Goal: Transaction & Acquisition: Purchase product/service

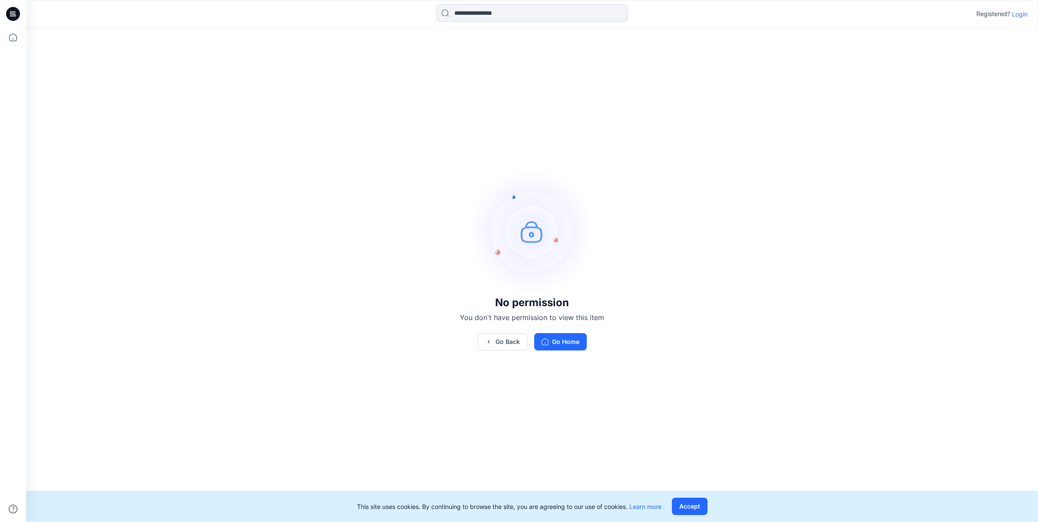
click at [1012, 17] on p "Login" at bounding box center [1020, 14] width 16 height 9
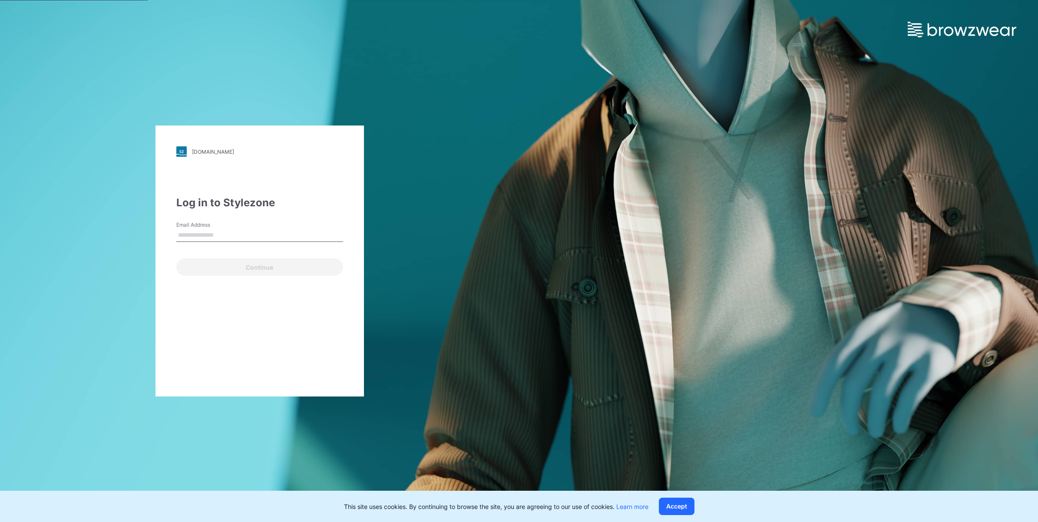
click at [241, 234] on input "Email Address" at bounding box center [259, 235] width 167 height 13
click at [291, 226] on div "Email Address" at bounding box center [259, 234] width 167 height 26
click at [433, 205] on div "[DOMAIN_NAME] Loading... Log in to Stylezone Email Address Email is required Co…" at bounding box center [259, 261] width 519 height 522
click at [235, 232] on input "Email Address" at bounding box center [259, 235] width 167 height 13
paste input "**********"
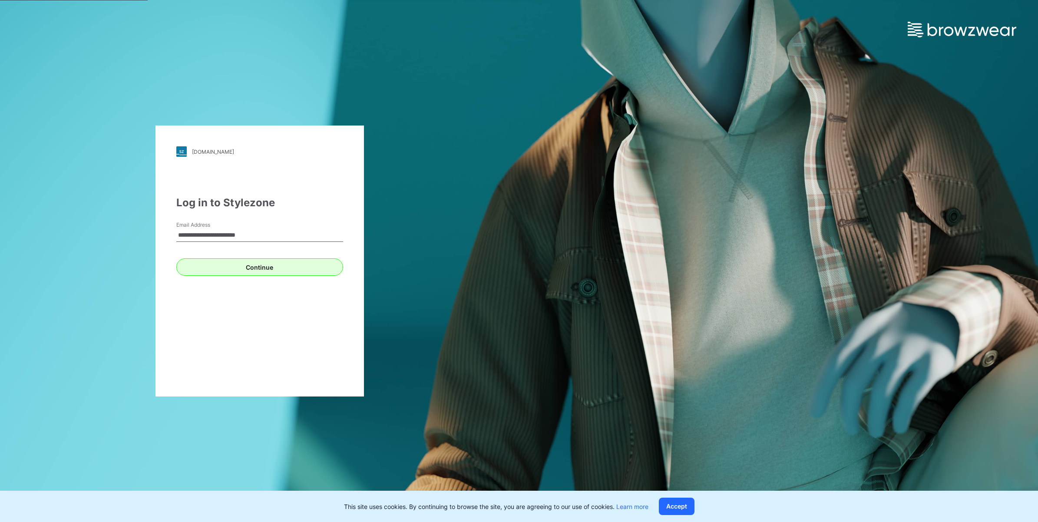
type input "**********"
click at [200, 261] on button "Continue" at bounding box center [259, 266] width 167 height 17
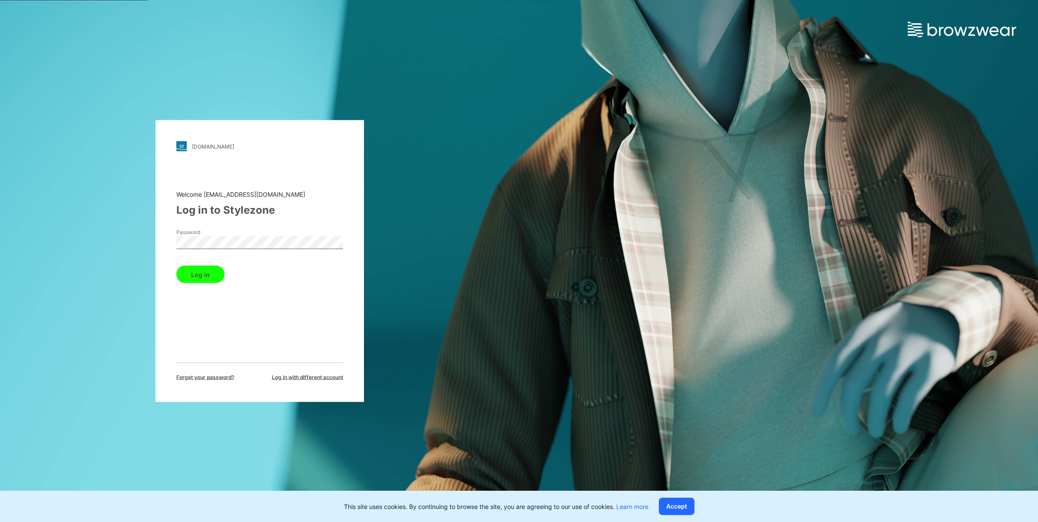
click at [201, 270] on button "Log in" at bounding box center [200, 274] width 48 height 17
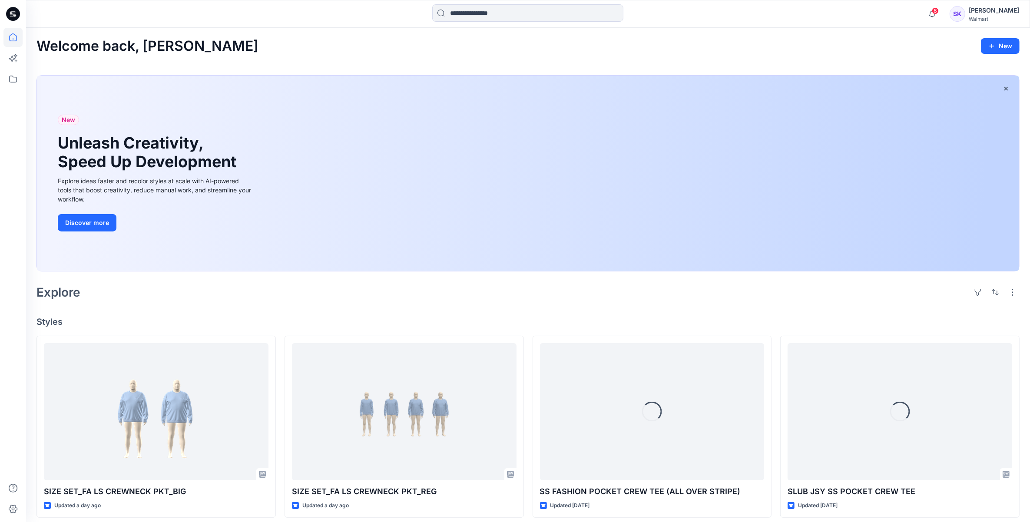
click at [476, 25] on div "8 Notifications Your style SIZE SET_FA LS CREWNECK PKT_BIG is ready 1 new Color…" at bounding box center [528, 14] width 1004 height 28
click at [485, 19] on input at bounding box center [527, 12] width 191 height 17
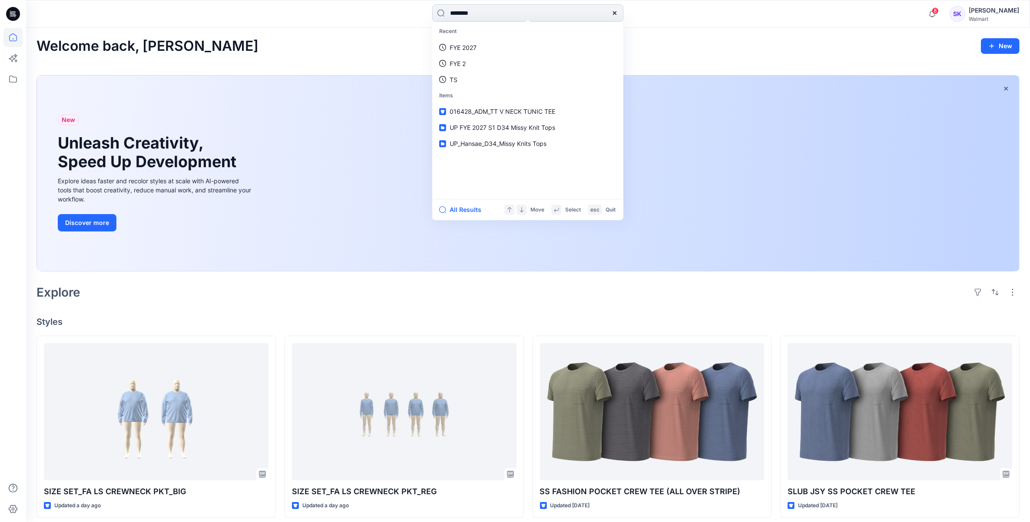
type input "*********"
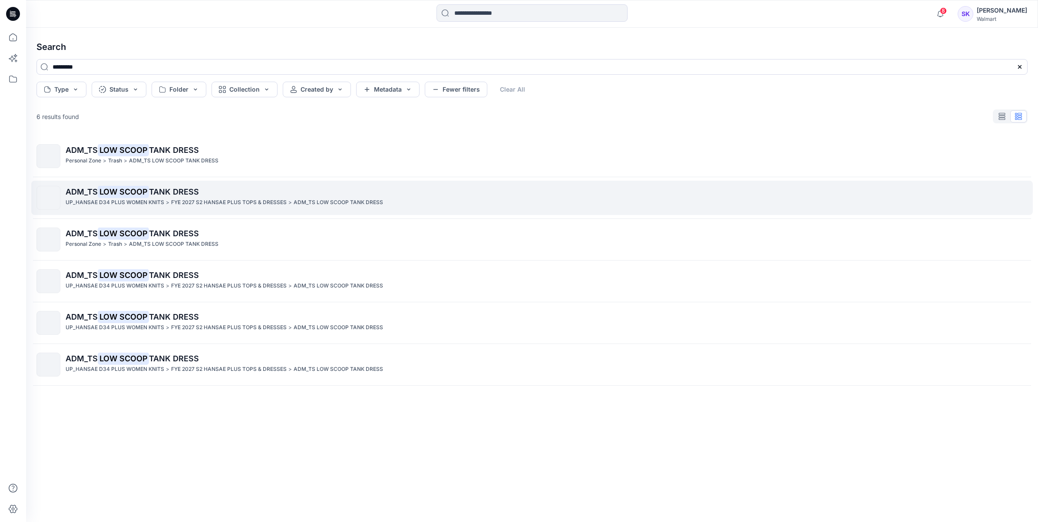
click at [235, 195] on p "ADM_TS LOW SCOOP TANK DRESS" at bounding box center [547, 192] width 962 height 12
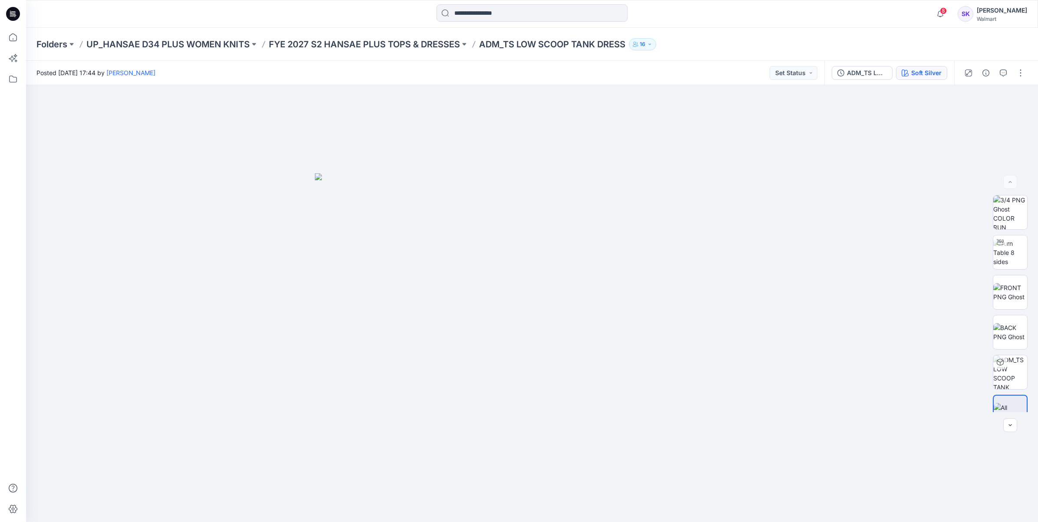
click at [930, 66] on button "Soft Silver" at bounding box center [921, 73] width 51 height 14
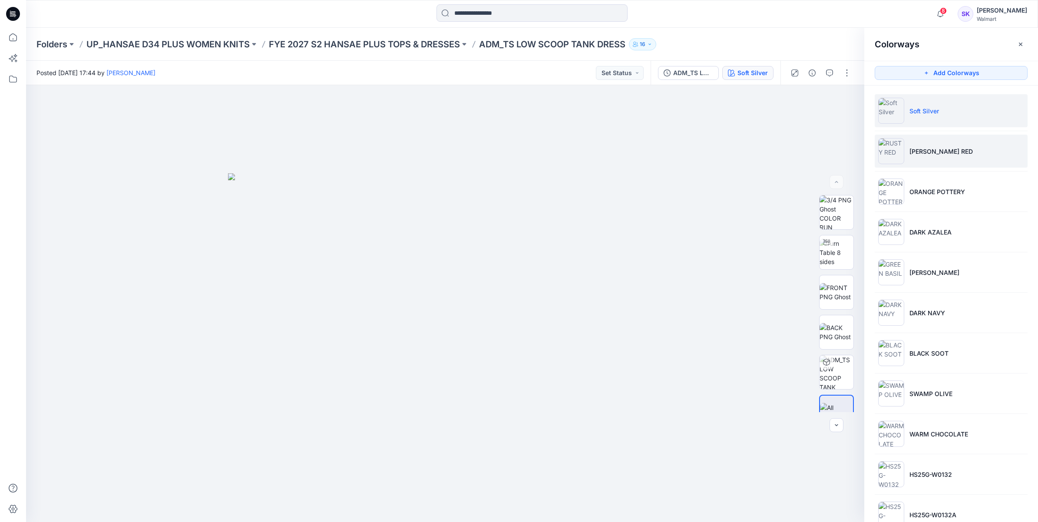
click at [951, 154] on li "[PERSON_NAME] RED" at bounding box center [951, 151] width 153 height 33
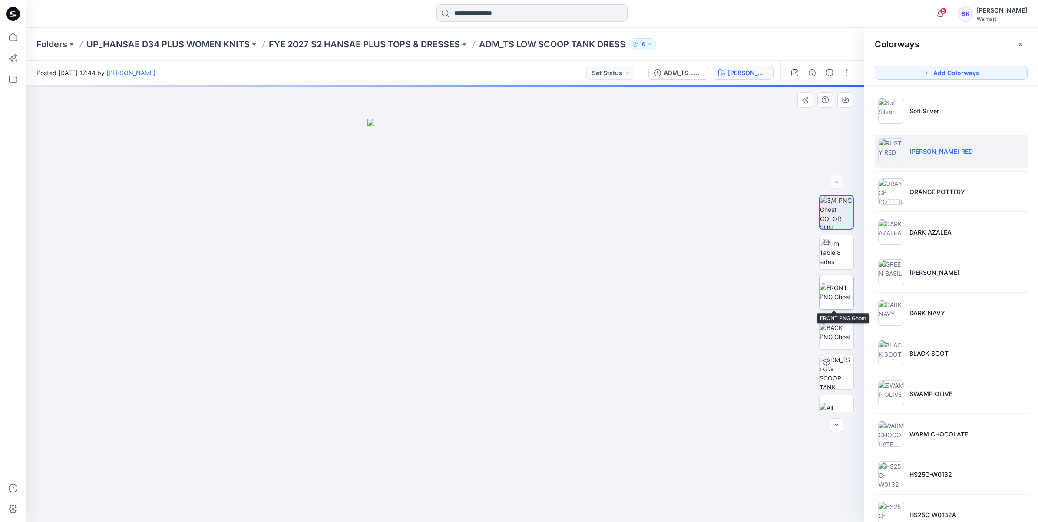
click at [839, 285] on img at bounding box center [837, 292] width 34 height 18
click at [849, 102] on button "button" at bounding box center [845, 100] width 16 height 16
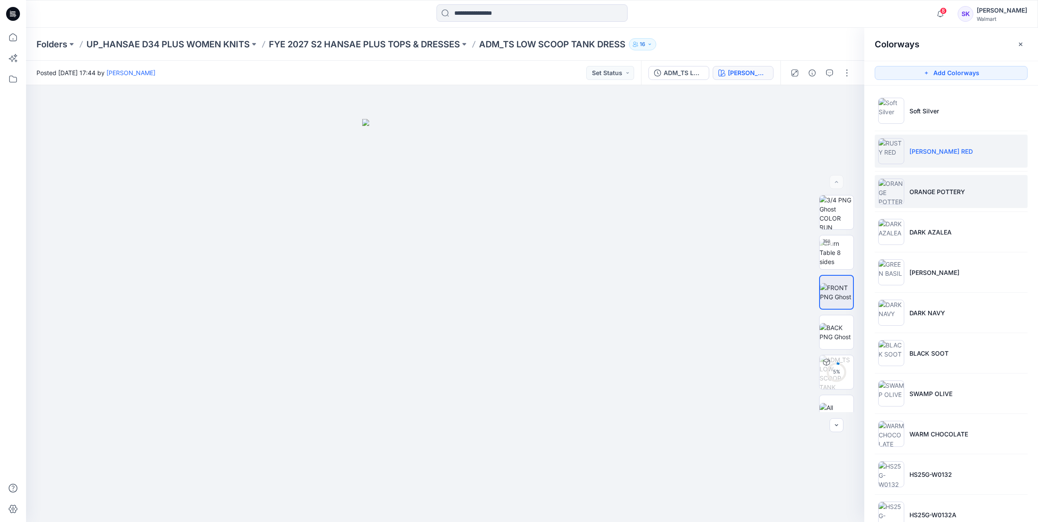
click at [949, 198] on li "ORANGE POTTERY" at bounding box center [951, 191] width 153 height 33
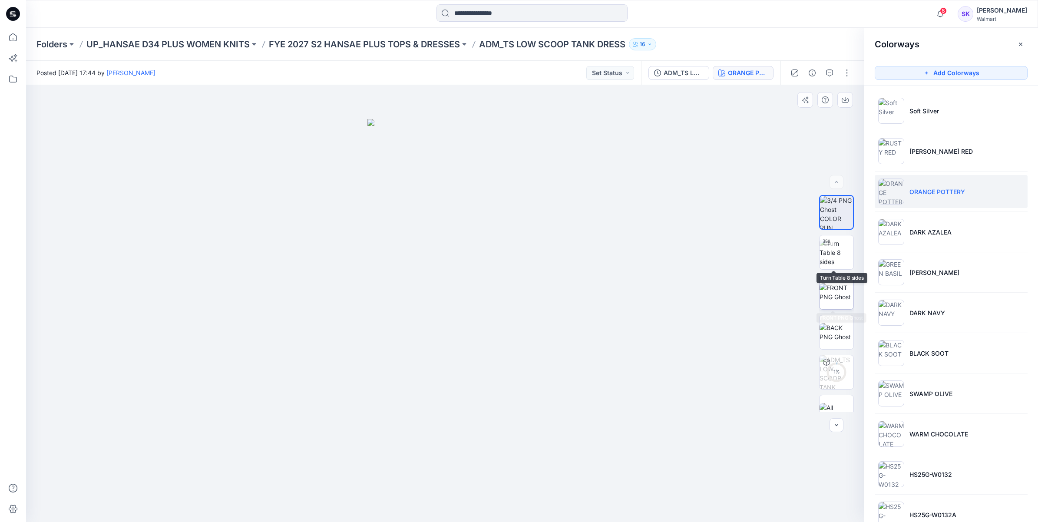
click at [835, 285] on img at bounding box center [837, 292] width 34 height 18
drag, startPoint x: 779, startPoint y: 155, endPoint x: 793, endPoint y: 144, distance: 17.9
click at [780, 155] on div at bounding box center [445, 303] width 838 height 437
click at [843, 103] on icon "button" at bounding box center [845, 99] width 7 height 7
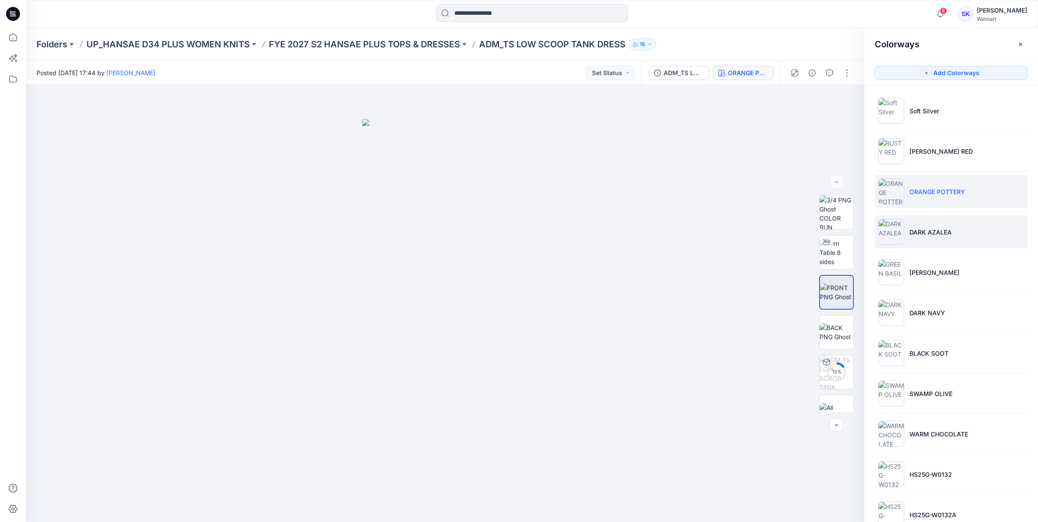
click at [960, 235] on li "DARK AZALEA" at bounding box center [951, 231] width 153 height 33
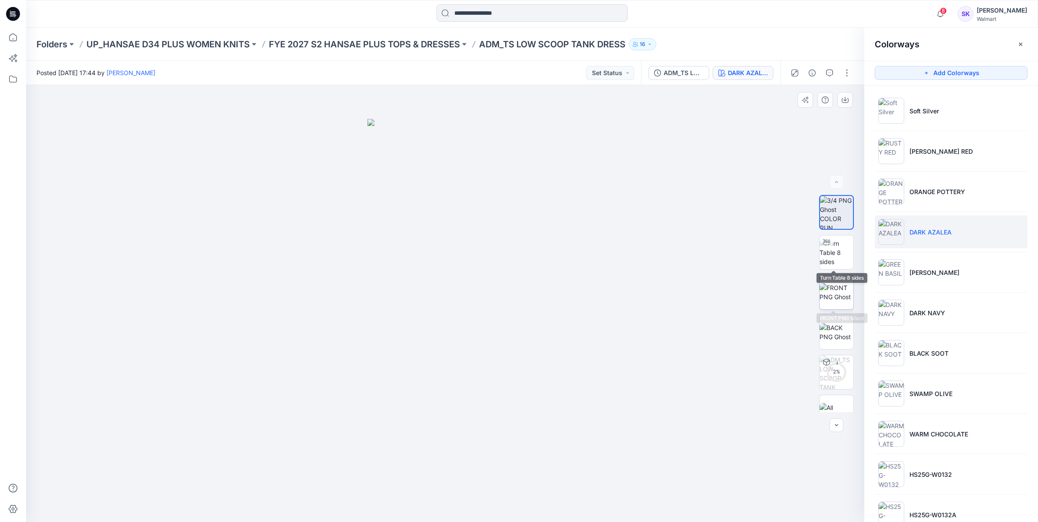
click at [842, 299] on img at bounding box center [837, 292] width 34 height 18
click at [845, 101] on icon "button" at bounding box center [845, 99] width 7 height 7
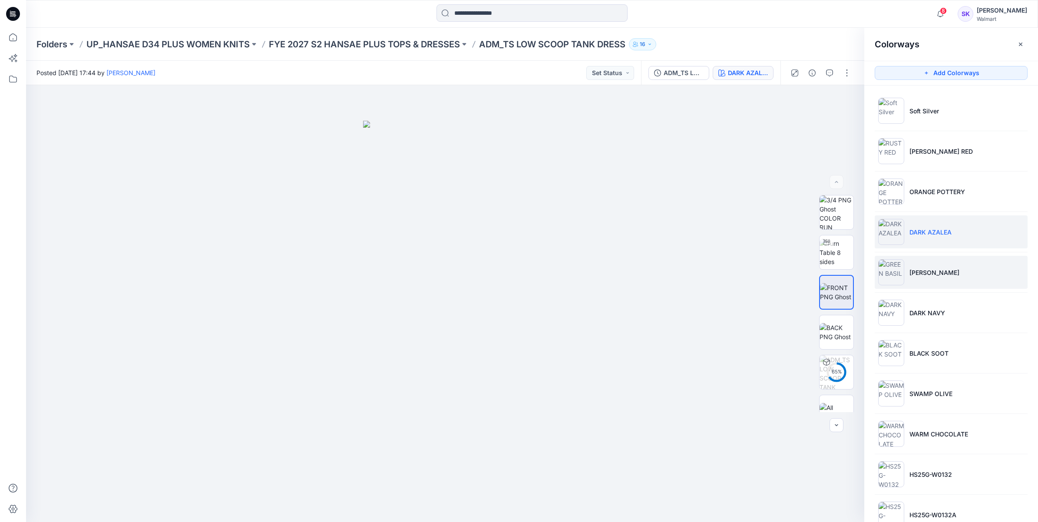
click at [942, 277] on li "[PERSON_NAME]" at bounding box center [951, 272] width 153 height 33
click at [947, 274] on p "[PERSON_NAME]" at bounding box center [934, 272] width 50 height 9
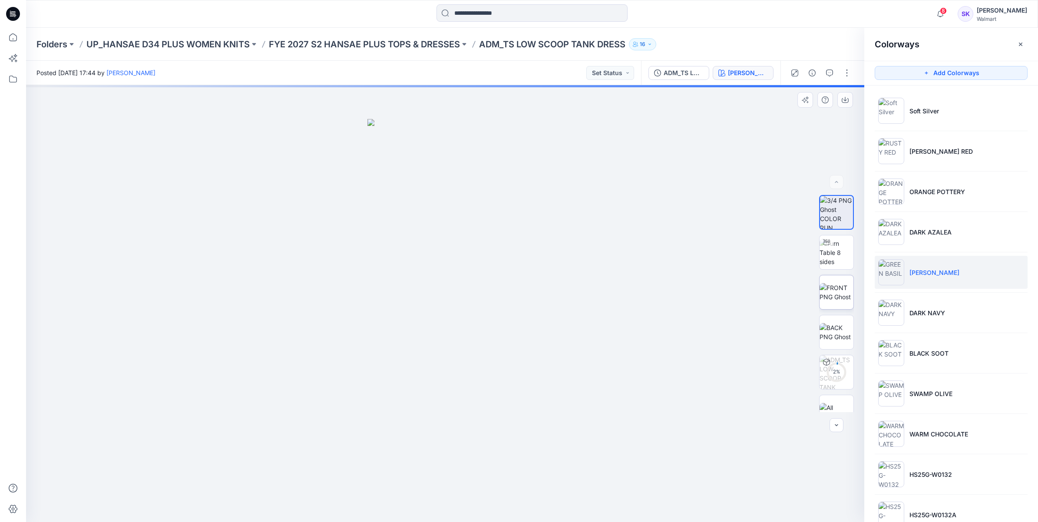
click at [841, 294] on img at bounding box center [837, 292] width 34 height 18
click at [846, 98] on icon "button" at bounding box center [845, 99] width 7 height 7
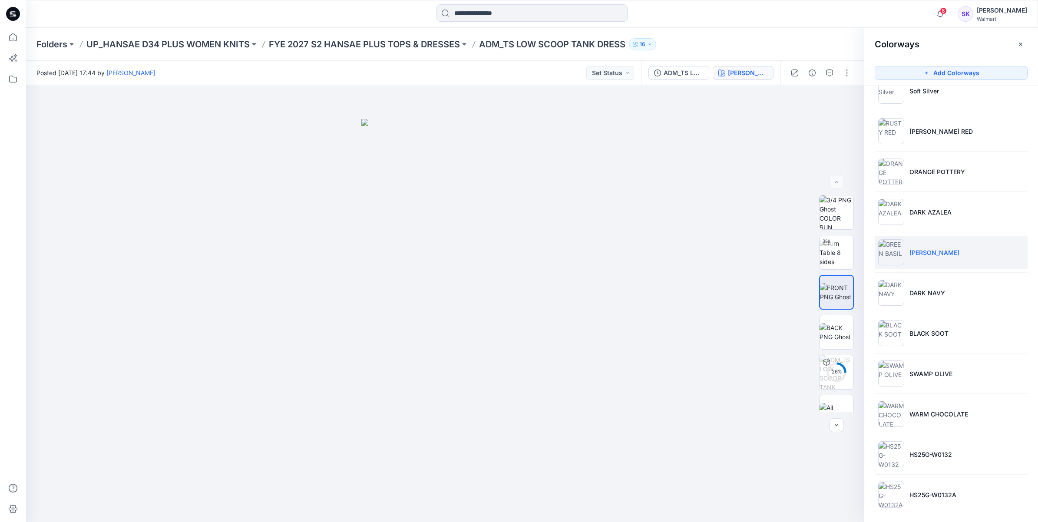
scroll to position [25, 0]
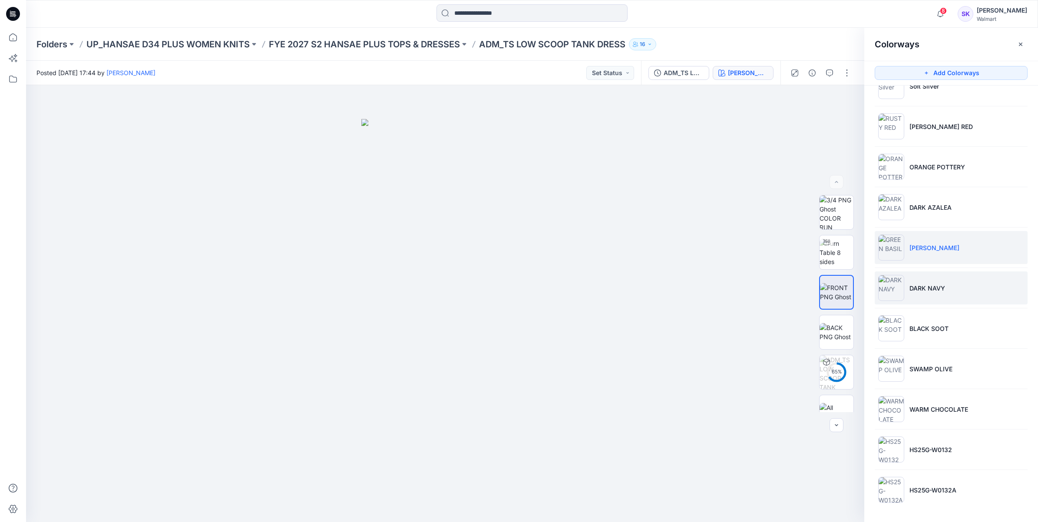
click at [966, 294] on li "DARK NAVY" at bounding box center [951, 287] width 153 height 33
click at [949, 287] on li "DARK NAVY" at bounding box center [951, 287] width 153 height 33
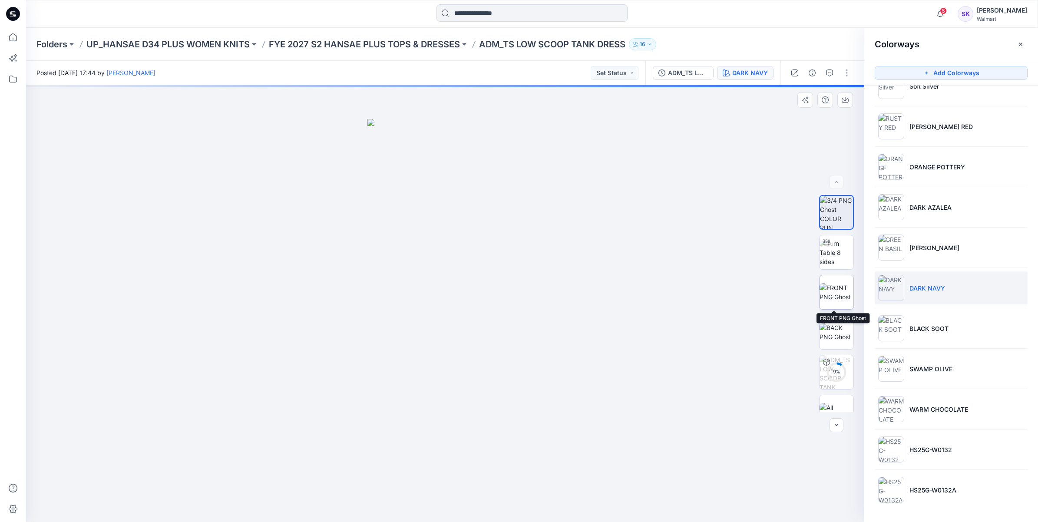
click at [844, 297] on img at bounding box center [837, 292] width 34 height 18
click at [846, 100] on icon "button" at bounding box center [844, 99] width 3 height 4
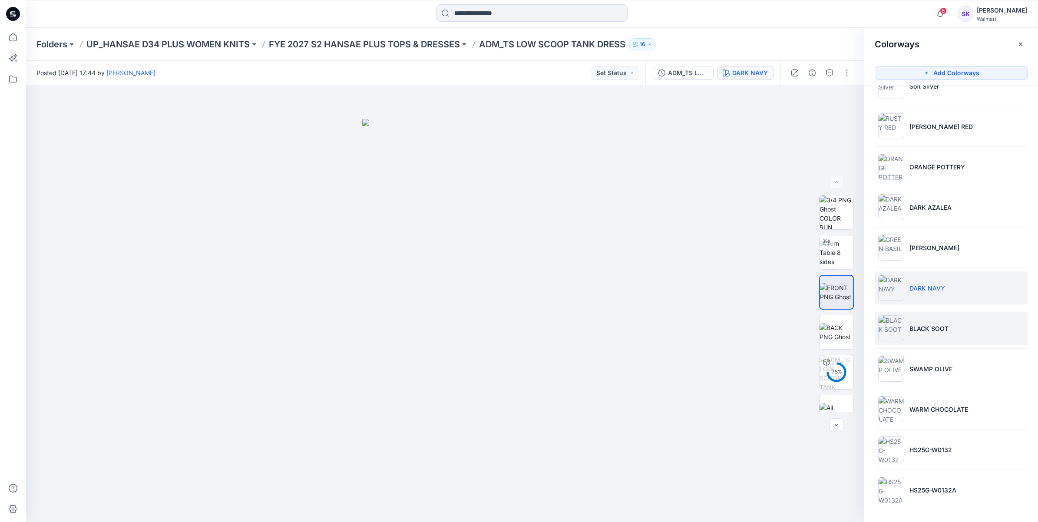
click at [934, 339] on li "BLACK SOOT" at bounding box center [951, 328] width 153 height 33
click at [945, 328] on p "BLACK SOOT" at bounding box center [928, 328] width 39 height 9
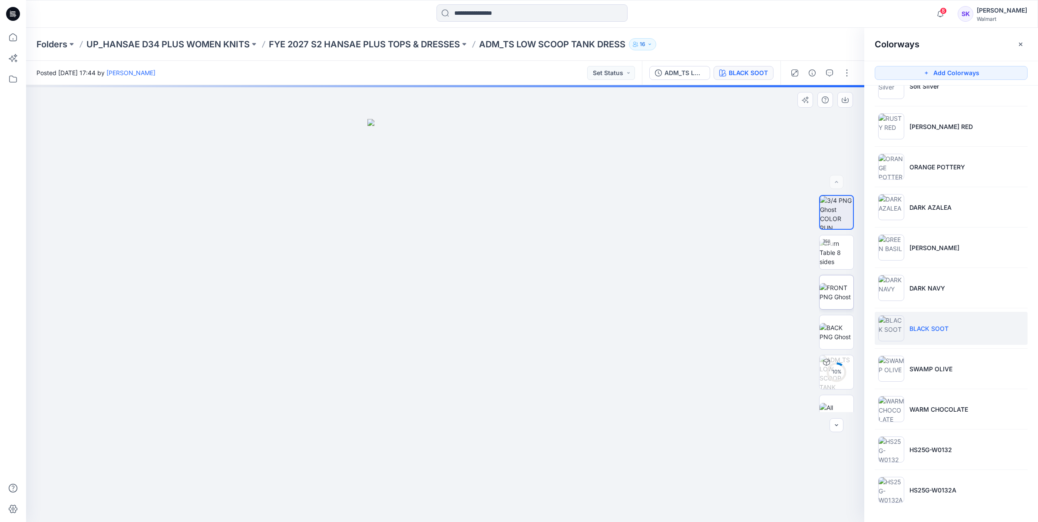
click at [846, 301] on img at bounding box center [837, 292] width 34 height 18
click at [846, 102] on icon "button" at bounding box center [845, 99] width 7 height 7
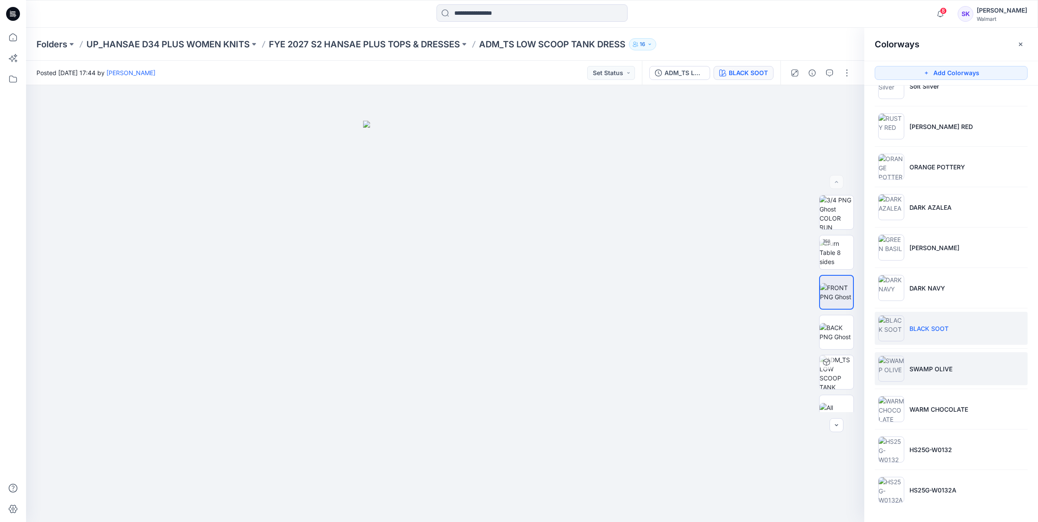
drag, startPoint x: 956, startPoint y: 378, endPoint x: 945, endPoint y: 366, distance: 16.6
click at [956, 378] on li "SWAMP OLIVE" at bounding box center [951, 368] width 153 height 33
click at [945, 373] on p "SWAMP OLIVE" at bounding box center [930, 368] width 43 height 9
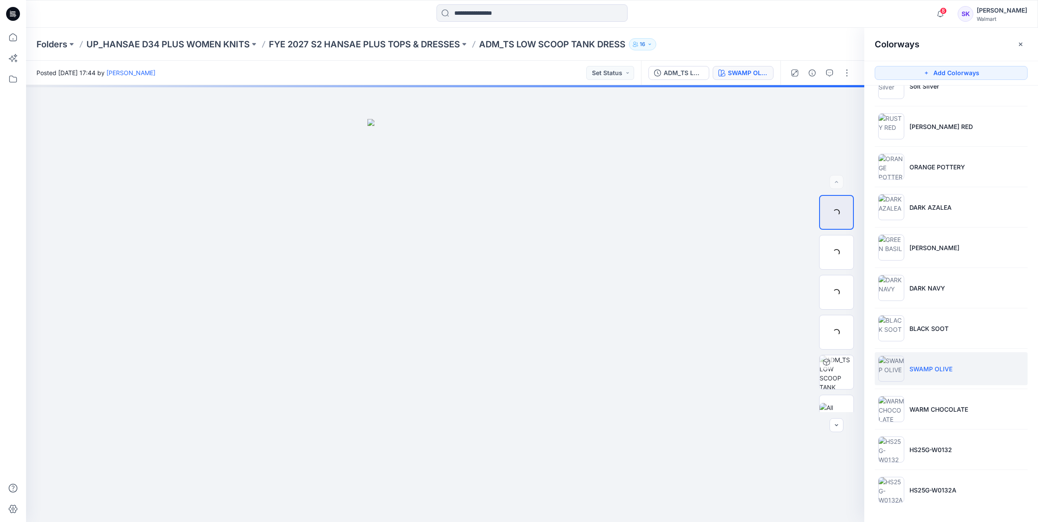
click at [936, 368] on p "SWAMP OLIVE" at bounding box center [930, 368] width 43 height 9
click at [837, 283] on img at bounding box center [837, 292] width 34 height 18
click at [840, 100] on button "button" at bounding box center [845, 100] width 16 height 16
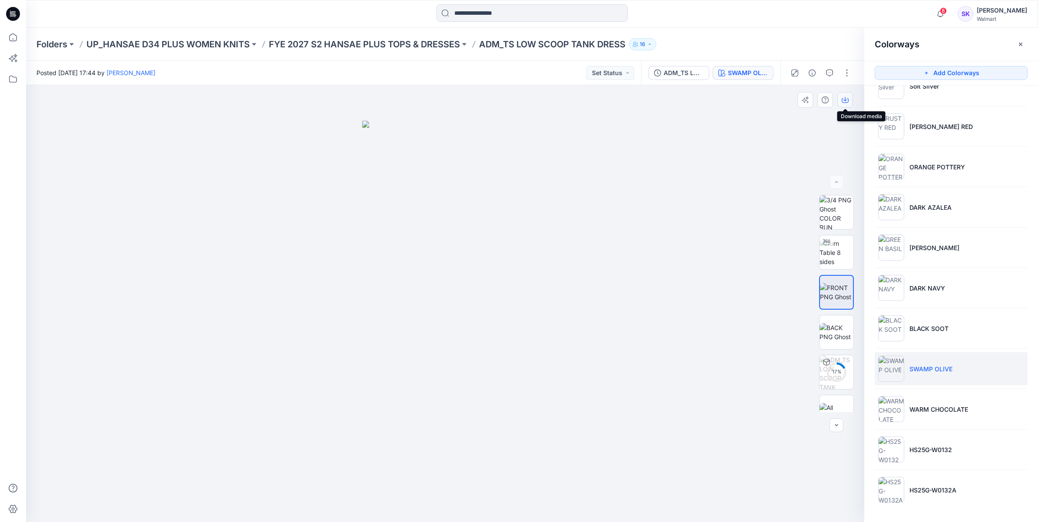
click at [847, 100] on icon "button" at bounding box center [845, 99] width 7 height 7
click at [955, 414] on li "WARM CHOCOLATE" at bounding box center [951, 409] width 153 height 33
click at [944, 410] on p "WARM CHOCOLATE" at bounding box center [938, 409] width 59 height 9
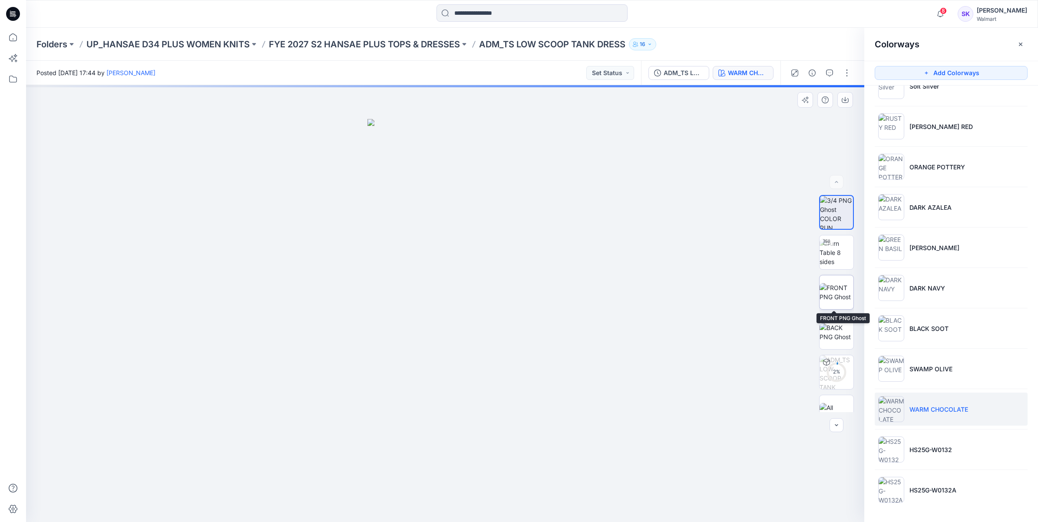
click at [843, 289] on img at bounding box center [837, 292] width 34 height 18
click at [848, 102] on icon "button" at bounding box center [845, 100] width 7 height 5
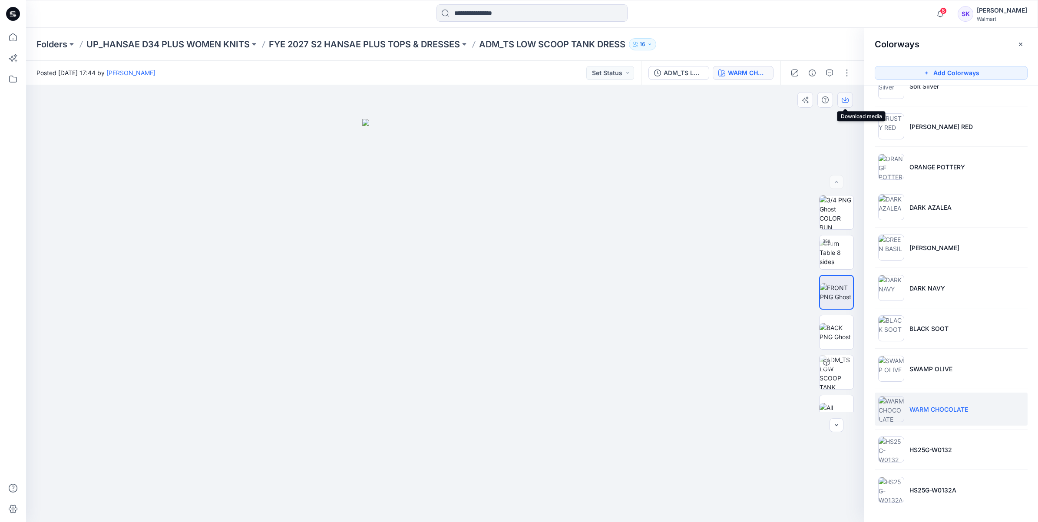
click at [849, 103] on button "button" at bounding box center [845, 100] width 16 height 16
click at [846, 99] on icon "button" at bounding box center [845, 99] width 7 height 7
click at [846, 100] on icon "button" at bounding box center [844, 99] width 3 height 4
click at [969, 450] on li "HS25G-W0132" at bounding box center [951, 449] width 153 height 33
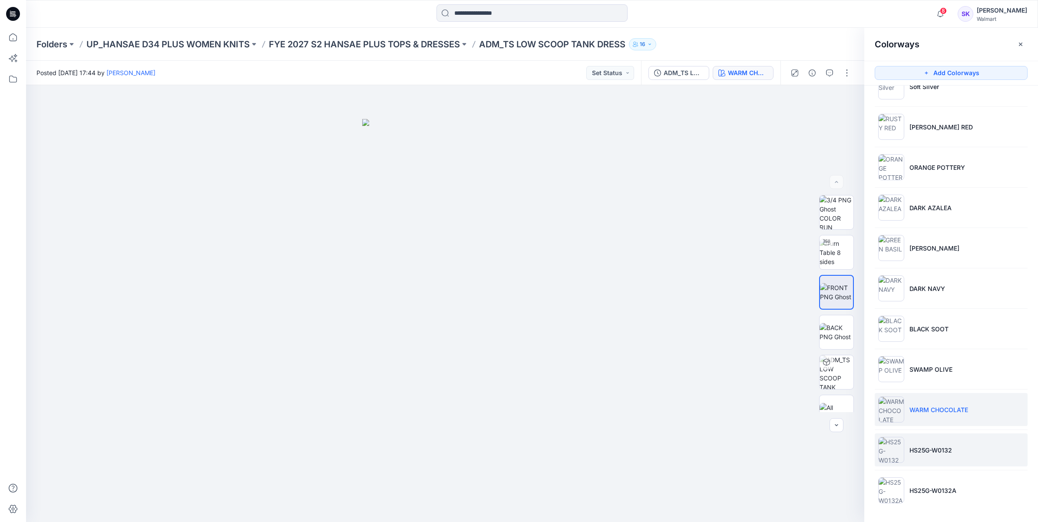
click at [946, 452] on p "HS25G-W0132" at bounding box center [930, 450] width 43 height 9
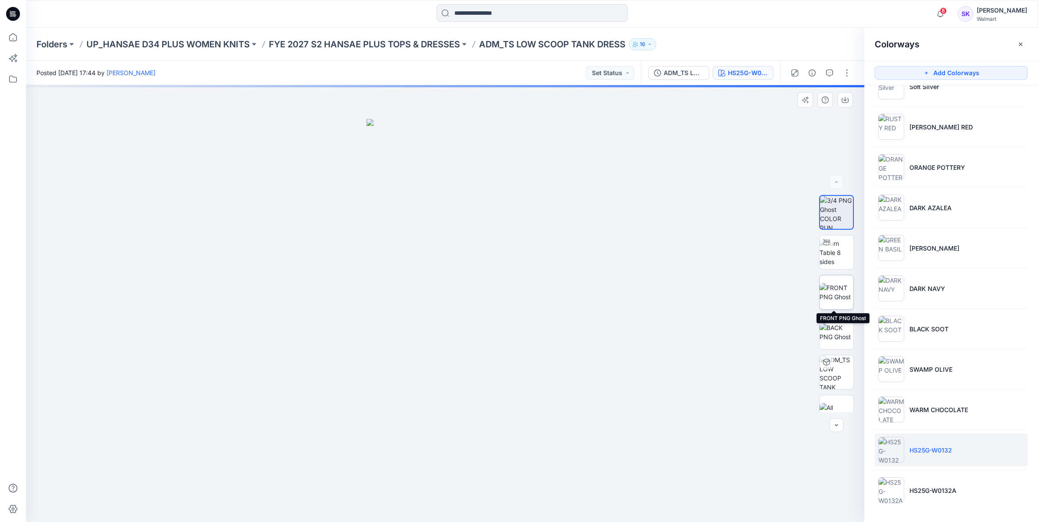
click at [837, 294] on img at bounding box center [837, 292] width 34 height 18
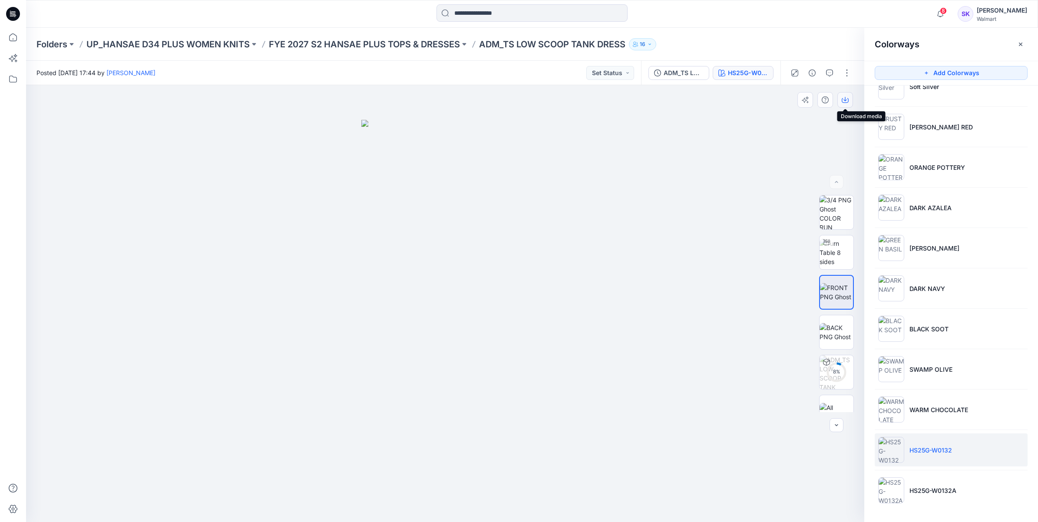
click at [841, 103] on button "button" at bounding box center [845, 100] width 16 height 16
click at [924, 486] on li "HS25G-W0132A" at bounding box center [951, 490] width 153 height 33
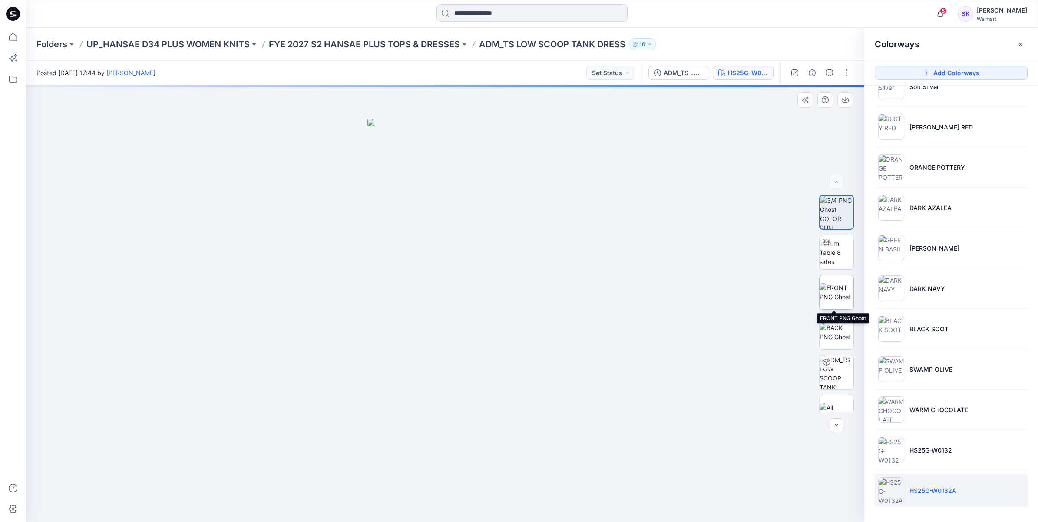
click at [839, 290] on img at bounding box center [837, 292] width 34 height 18
click at [748, 167] on div at bounding box center [445, 303] width 838 height 437
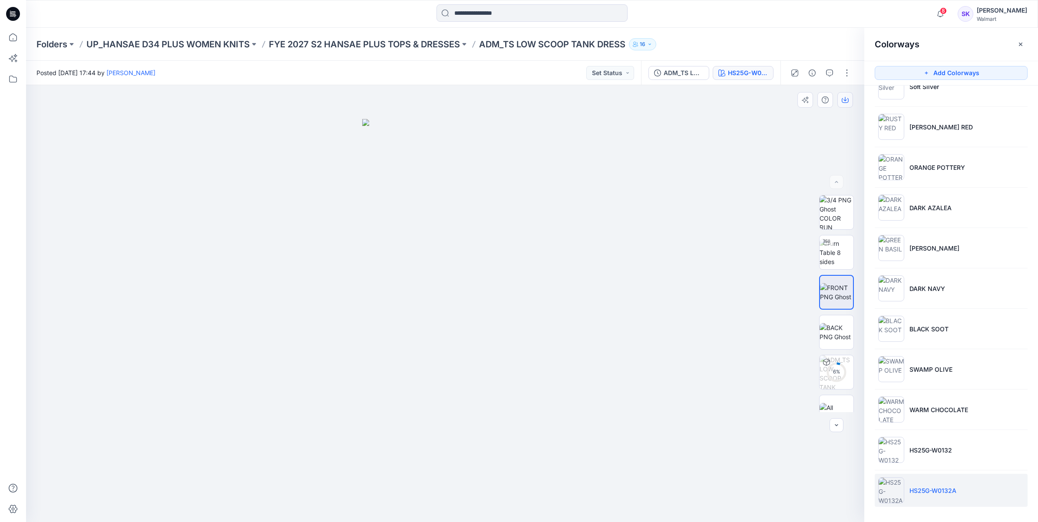
click at [848, 100] on icon "button" at bounding box center [845, 99] width 7 height 7
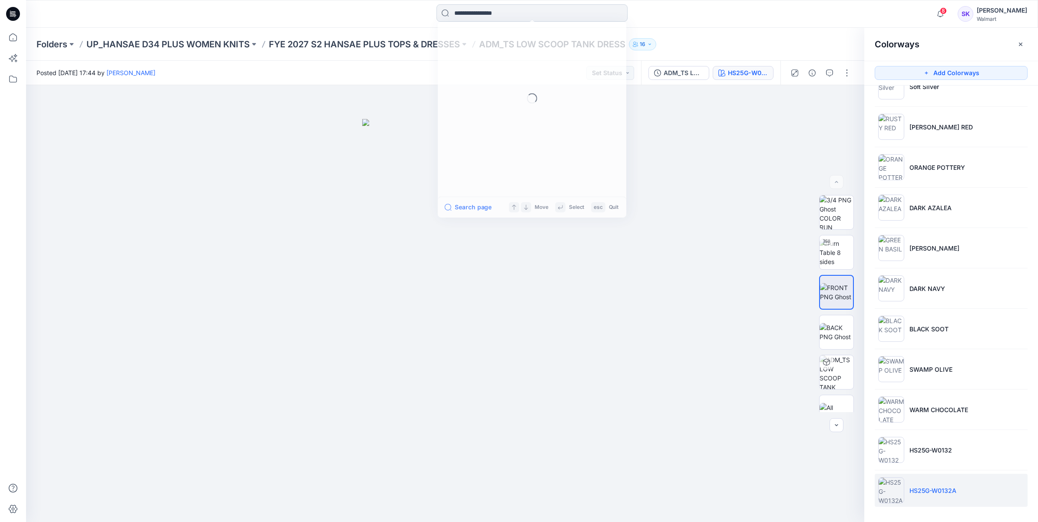
click at [567, 11] on input at bounding box center [531, 12] width 191 height 17
type input "**********"
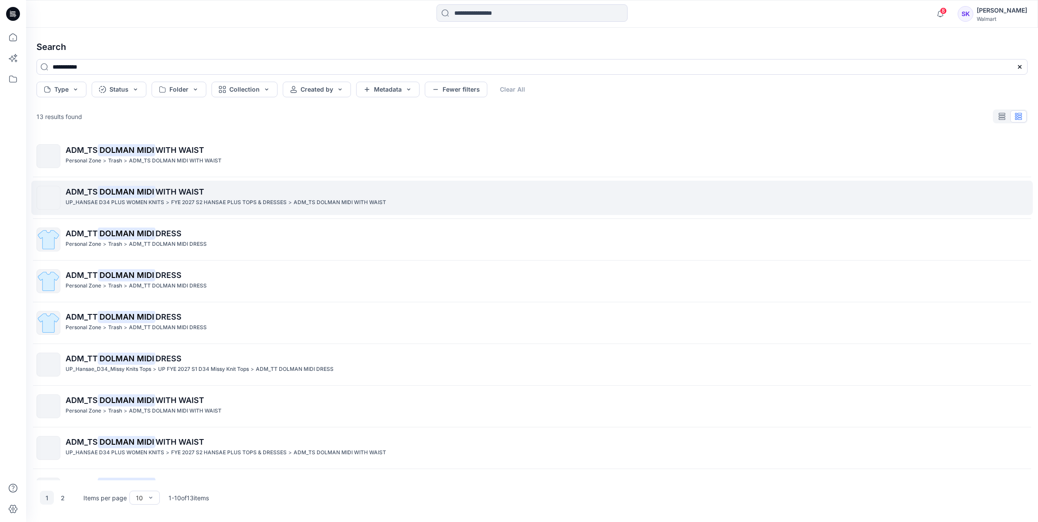
click at [326, 201] on p "ADM_TS DOLMAN MIDI WITH WAIST" at bounding box center [340, 202] width 93 height 9
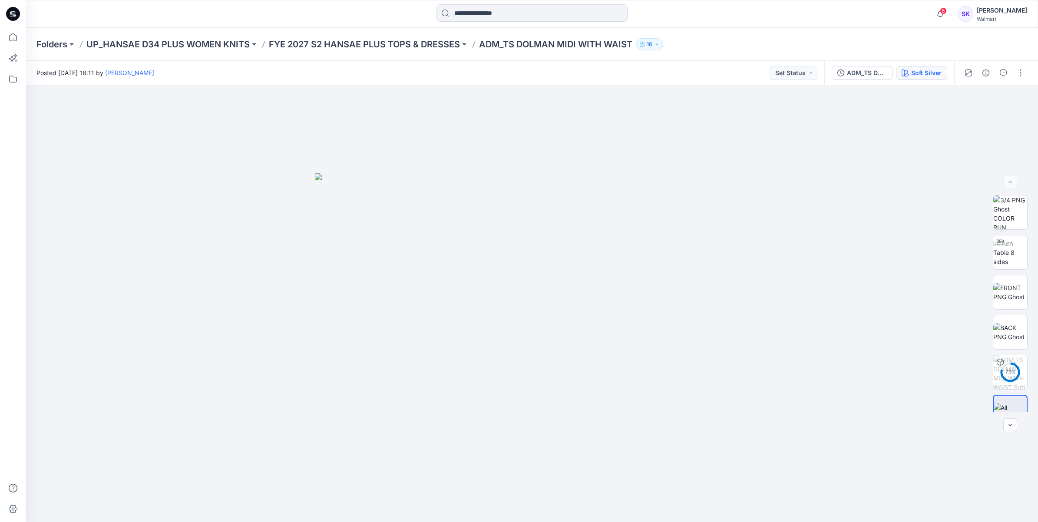
click at [922, 75] on div "Soft Silver" at bounding box center [926, 73] width 30 height 10
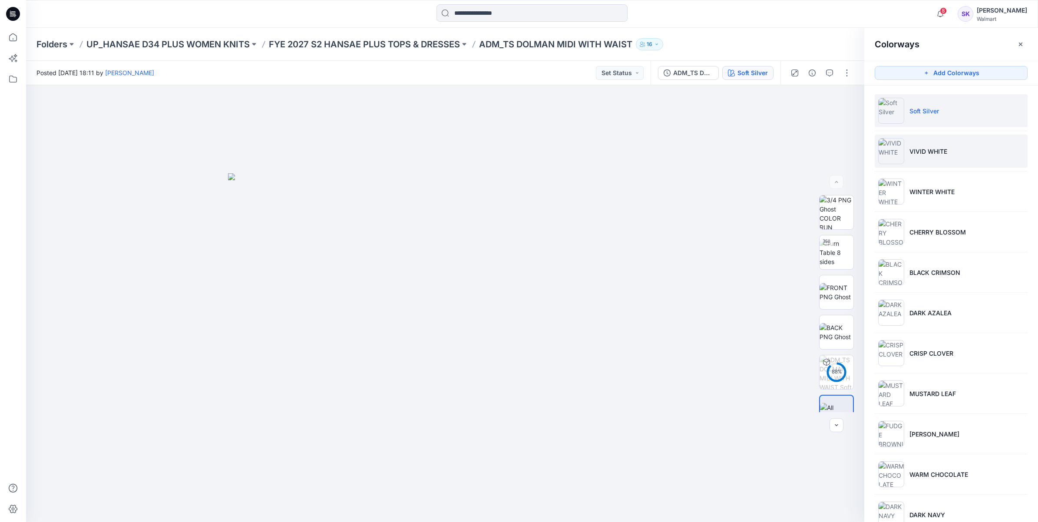
click at [937, 157] on li "VIVID WHITE" at bounding box center [951, 151] width 153 height 33
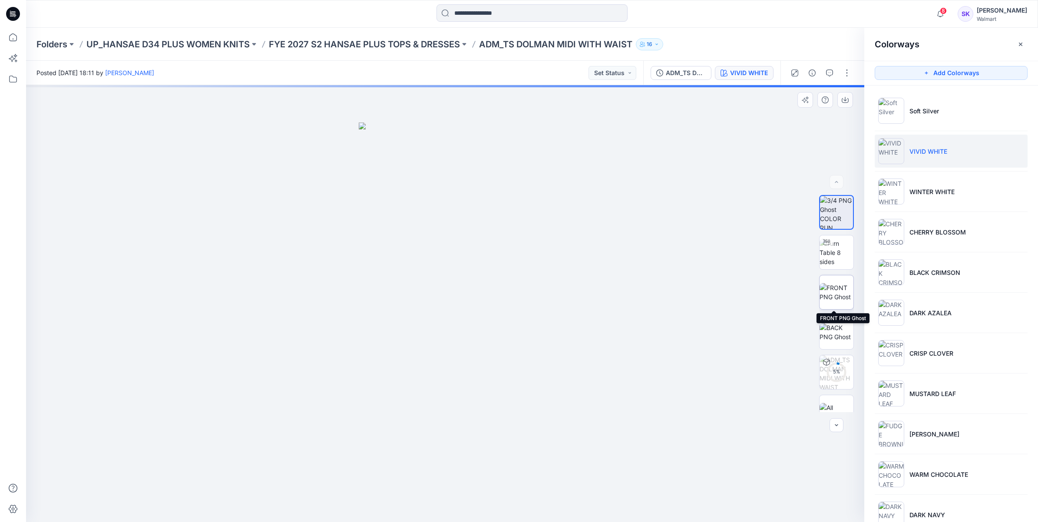
click at [834, 287] on img at bounding box center [837, 292] width 34 height 18
click at [845, 102] on icon "button" at bounding box center [845, 99] width 7 height 7
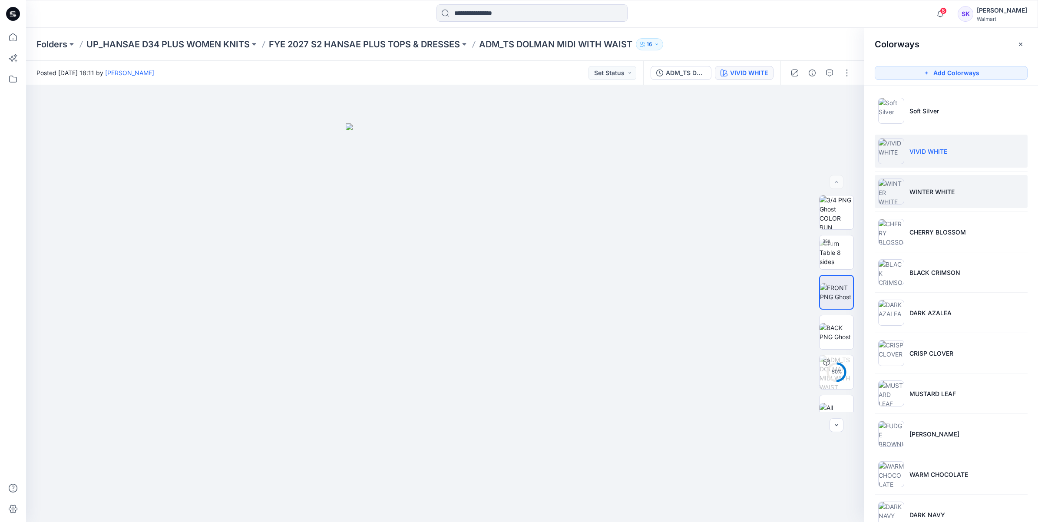
click at [1015, 189] on li "WINTER WHITE" at bounding box center [951, 191] width 153 height 33
click at [946, 198] on li "WINTER WHITE" at bounding box center [951, 191] width 153 height 33
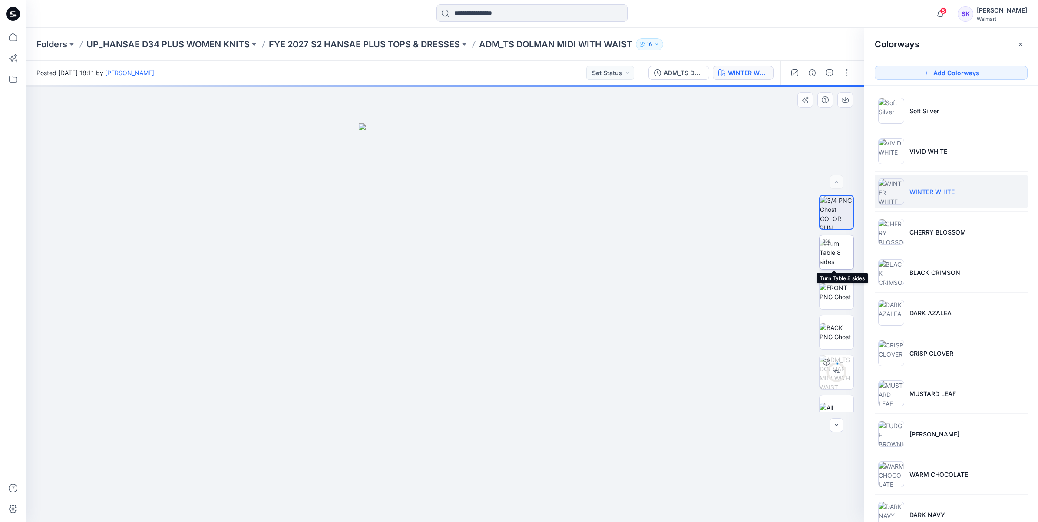
click at [839, 257] on img at bounding box center [837, 252] width 34 height 27
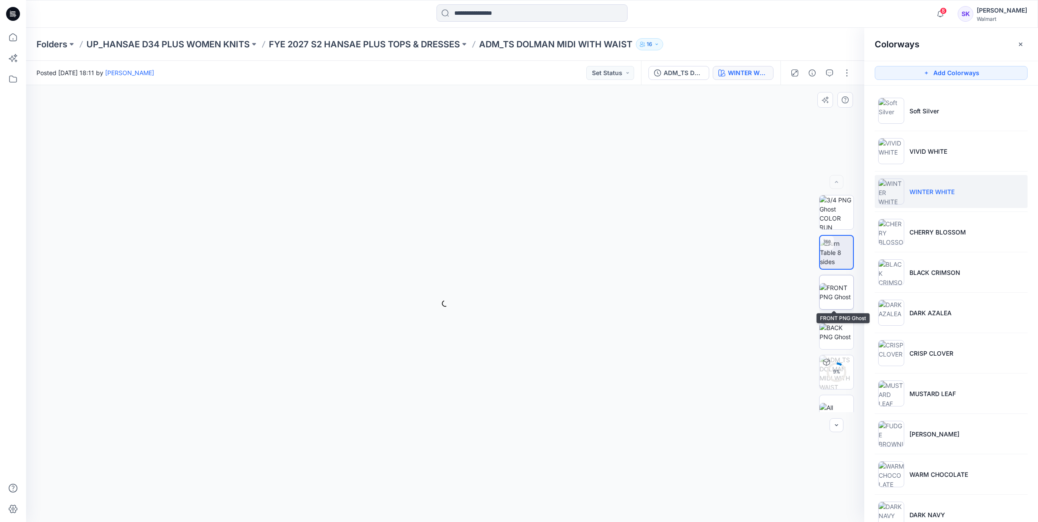
click at [840, 283] on img at bounding box center [837, 292] width 34 height 18
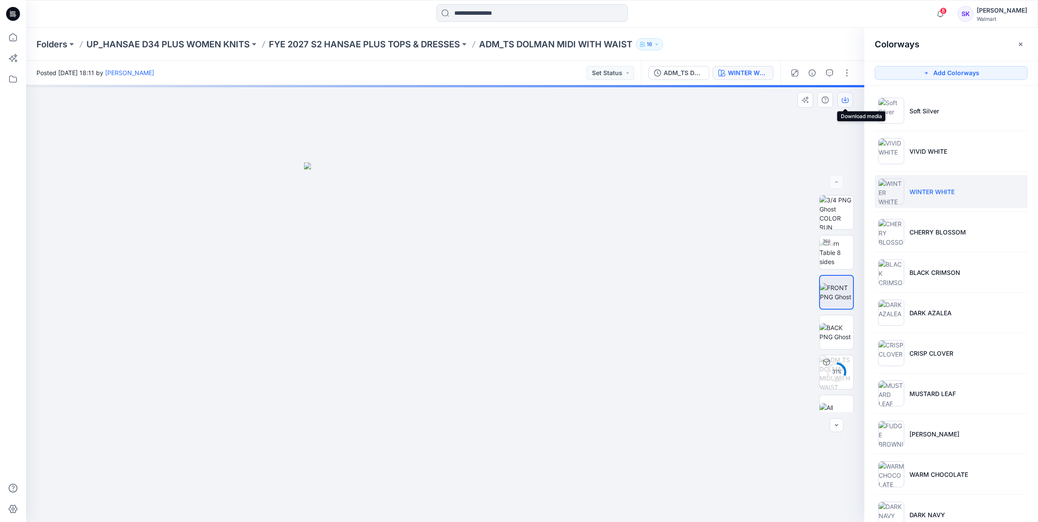
click at [847, 103] on icon "button" at bounding box center [845, 100] width 7 height 5
click at [1023, 235] on li "CHERRY BLOSSOM" at bounding box center [951, 231] width 153 height 33
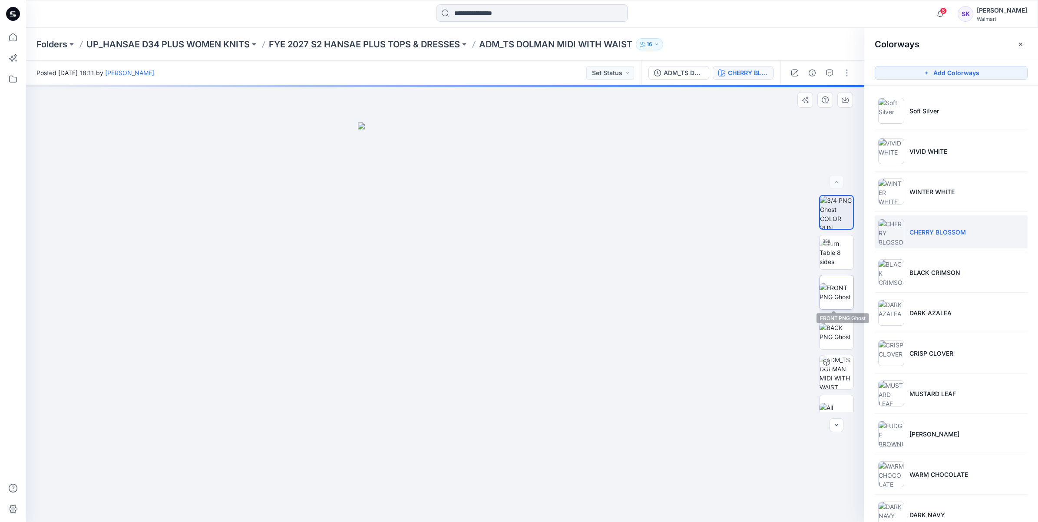
click at [837, 283] on img at bounding box center [837, 292] width 34 height 18
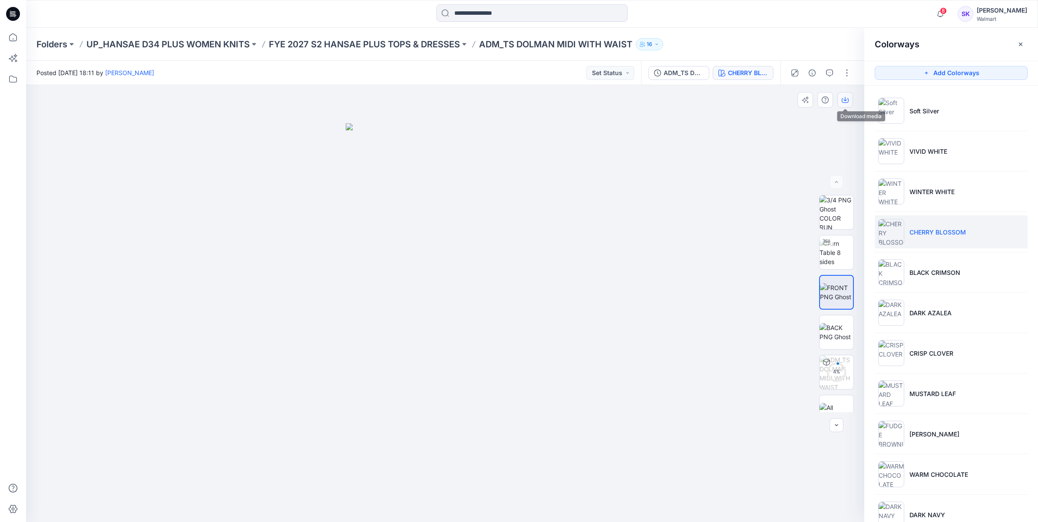
click at [850, 101] on button "button" at bounding box center [845, 100] width 16 height 16
click at [1019, 268] on li "BLACK CRIMSON" at bounding box center [951, 272] width 153 height 33
click at [961, 265] on li "BLACK CRIMSON" at bounding box center [951, 272] width 153 height 33
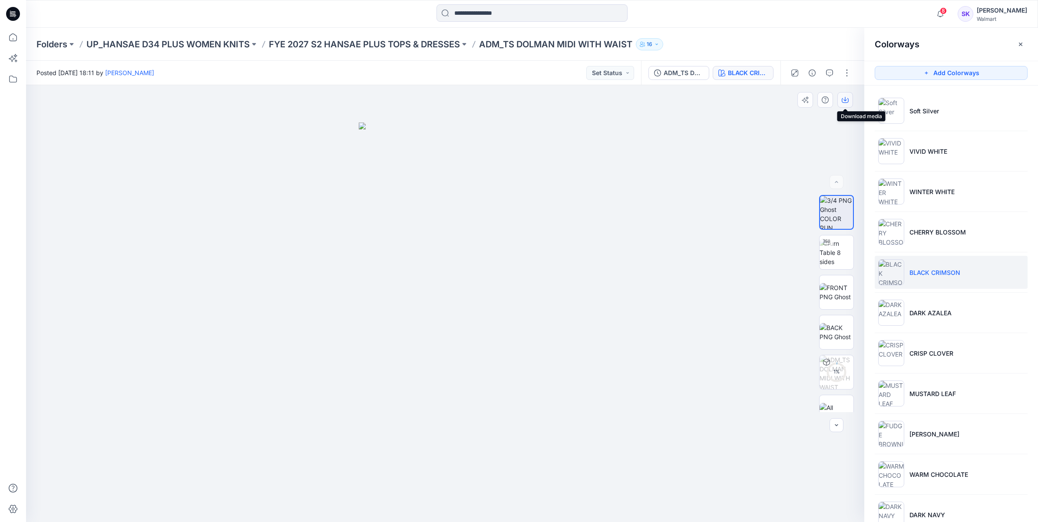
click at [843, 101] on icon "button" at bounding box center [845, 99] width 7 height 7
click at [1017, 317] on li "DARK AZALEA" at bounding box center [951, 312] width 153 height 33
click at [955, 318] on li "DARK AZALEA" at bounding box center [951, 312] width 153 height 33
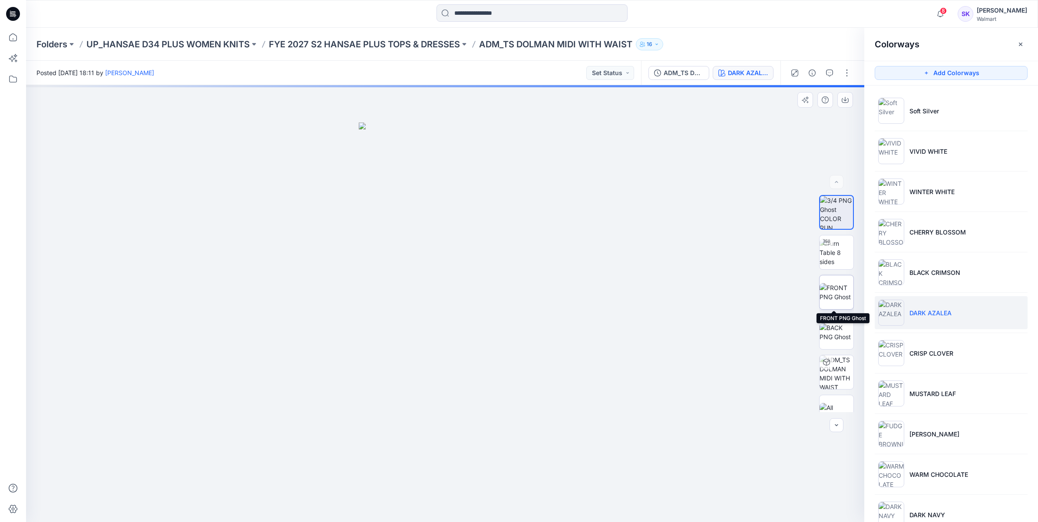
click at [841, 290] on img at bounding box center [837, 292] width 34 height 18
click at [846, 100] on icon "button" at bounding box center [844, 99] width 3 height 4
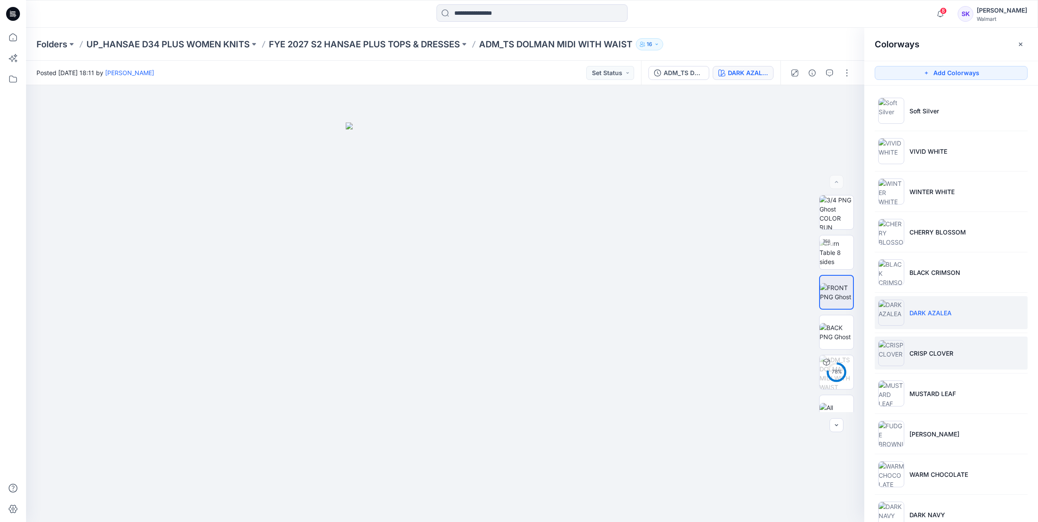
click at [1014, 353] on li "CRISP CLOVER" at bounding box center [951, 353] width 153 height 33
click at [966, 351] on li "CRISP CLOVER" at bounding box center [951, 353] width 153 height 33
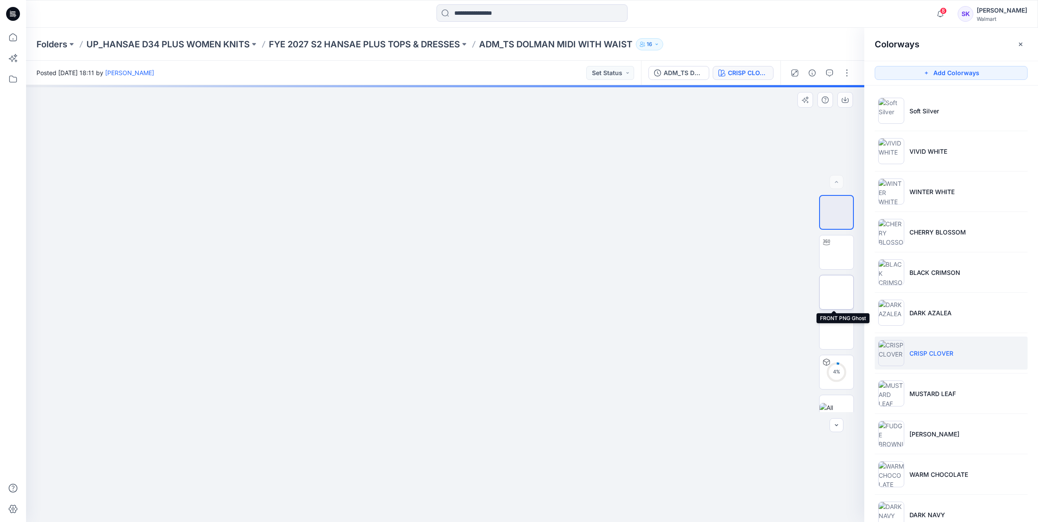
click at [837, 292] on img at bounding box center [837, 292] width 0 height 0
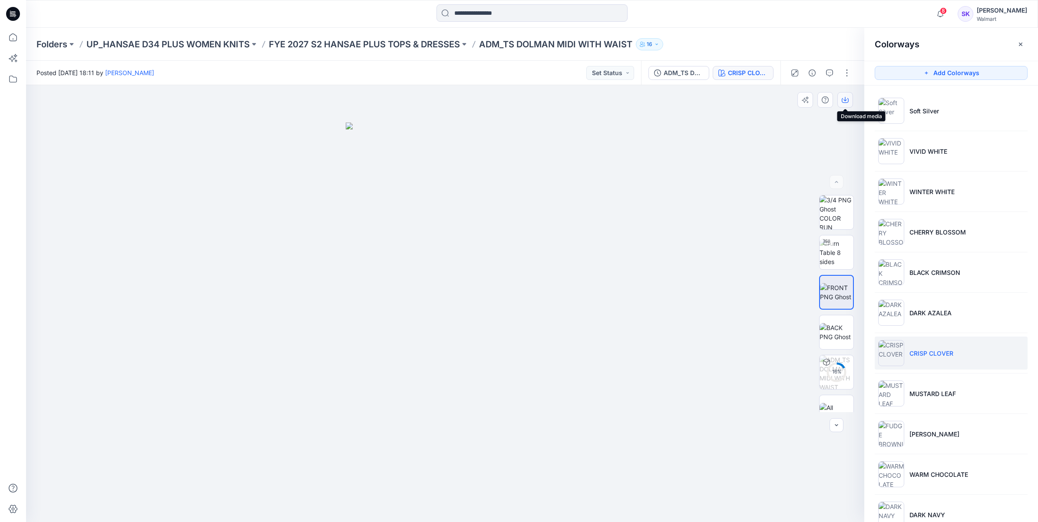
click at [849, 98] on button "button" at bounding box center [845, 100] width 16 height 16
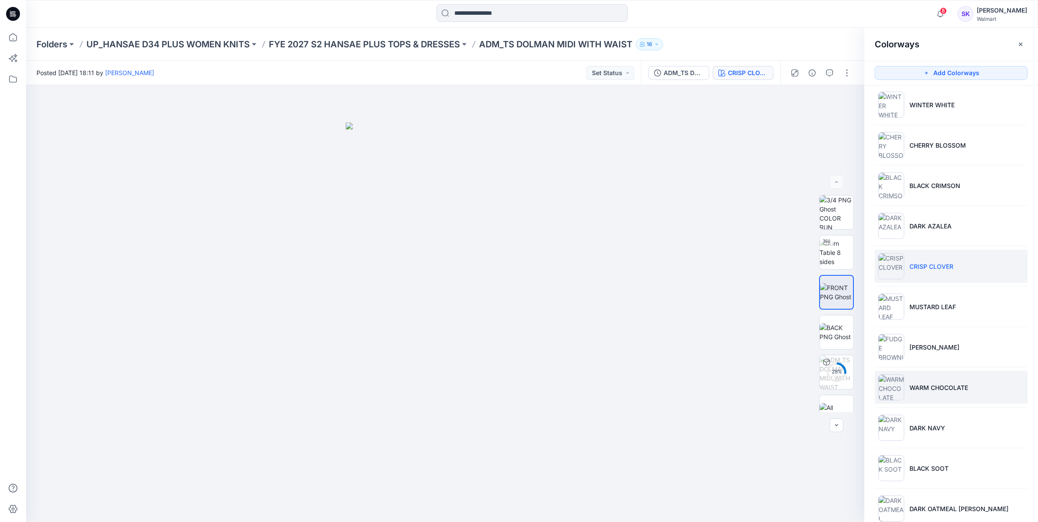
scroll to position [106, 0]
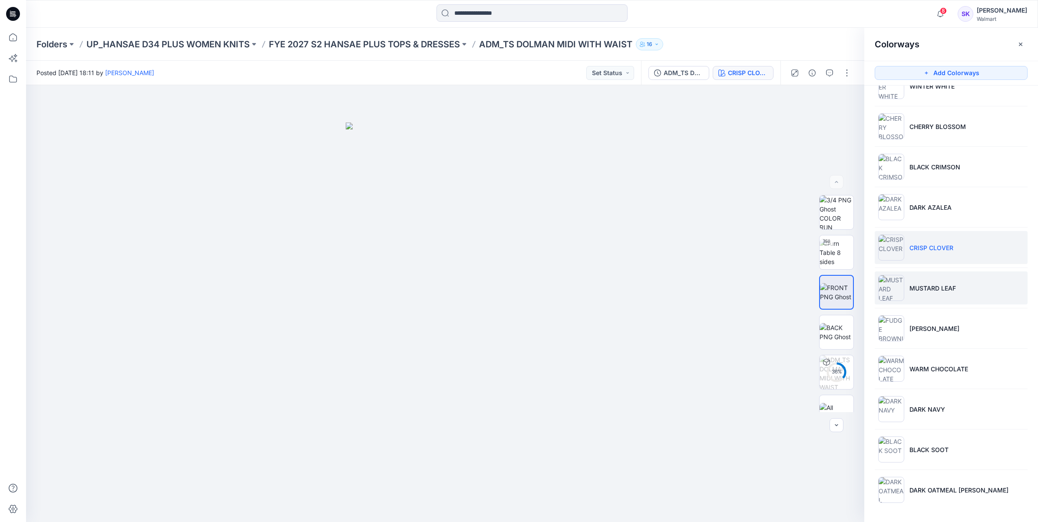
click at [1018, 284] on li "MUSTARD LEAF" at bounding box center [951, 287] width 153 height 33
click at [937, 286] on p "MUSTARD LEAF" at bounding box center [932, 288] width 46 height 9
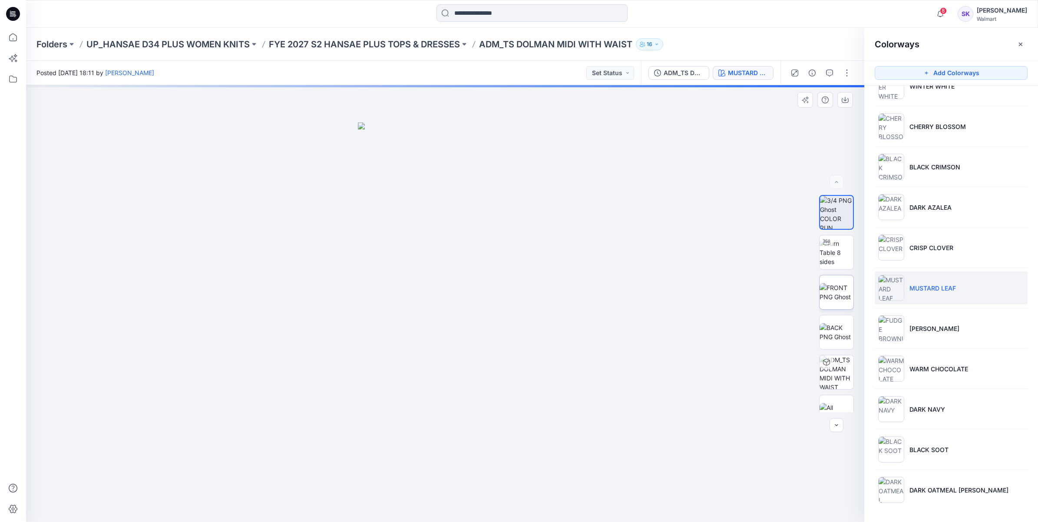
click at [839, 294] on img at bounding box center [837, 292] width 34 height 18
click at [845, 103] on icon "button" at bounding box center [845, 100] width 7 height 5
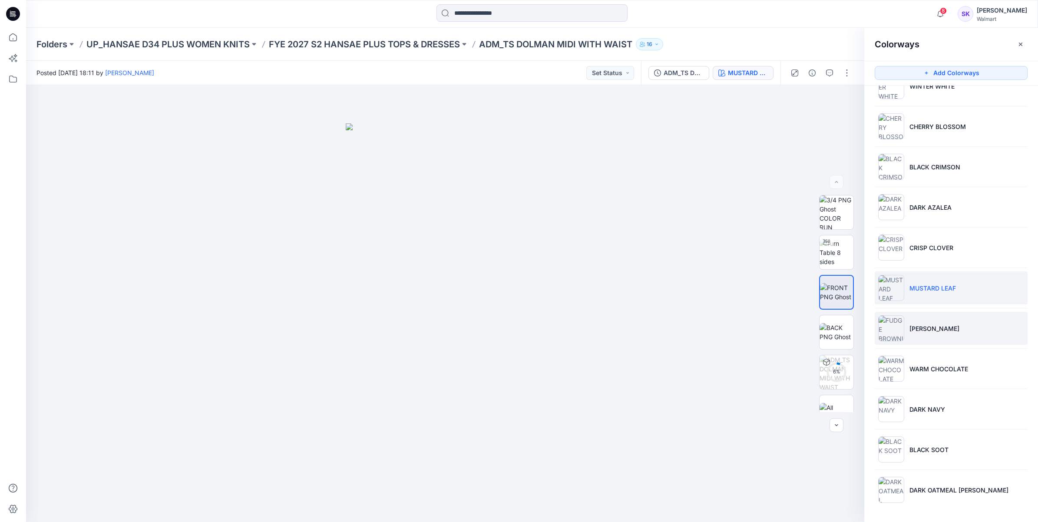
click at [960, 336] on li "[PERSON_NAME]" at bounding box center [951, 328] width 153 height 33
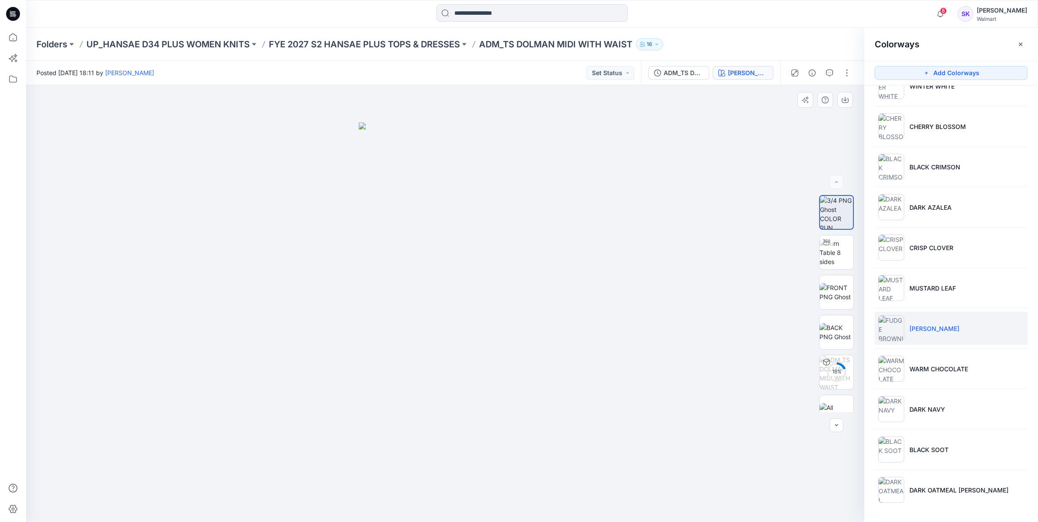
click at [723, 181] on div at bounding box center [445, 303] width 838 height 437
click at [841, 292] on img at bounding box center [837, 292] width 34 height 18
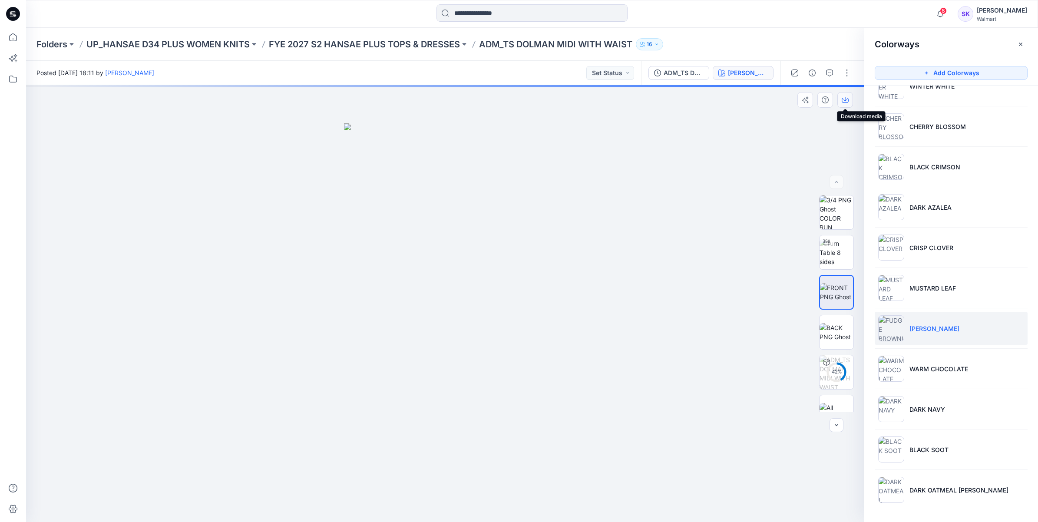
click at [845, 101] on icon "button" at bounding box center [845, 99] width 7 height 7
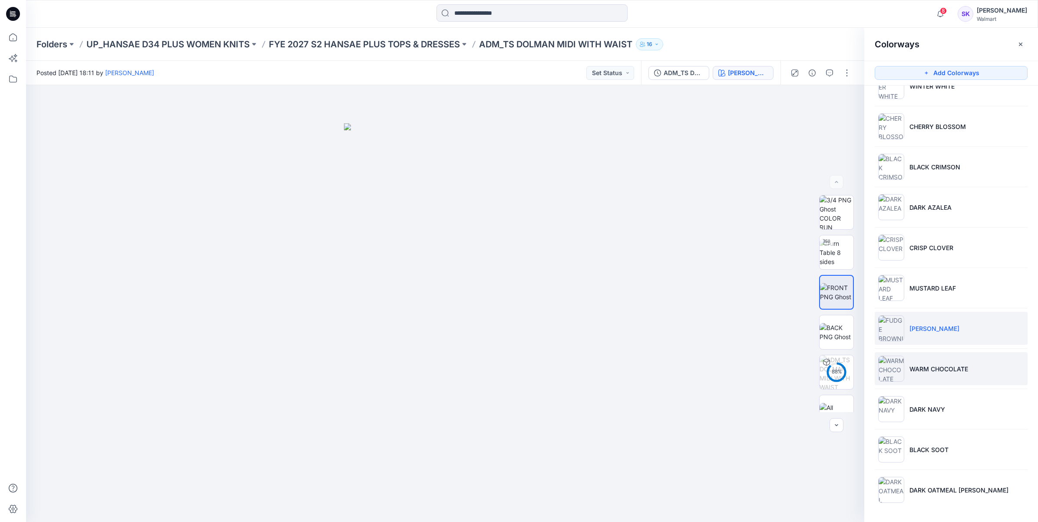
click at [1018, 370] on li "WARM CHOCOLATE" at bounding box center [951, 368] width 153 height 33
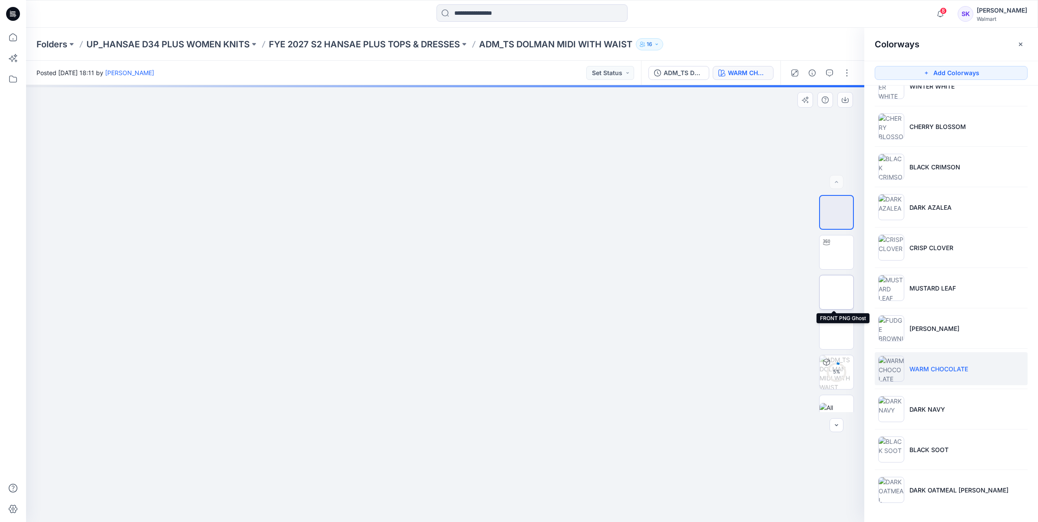
click at [837, 292] on img at bounding box center [837, 292] width 0 height 0
click at [843, 99] on icon "button" at bounding box center [845, 100] width 7 height 5
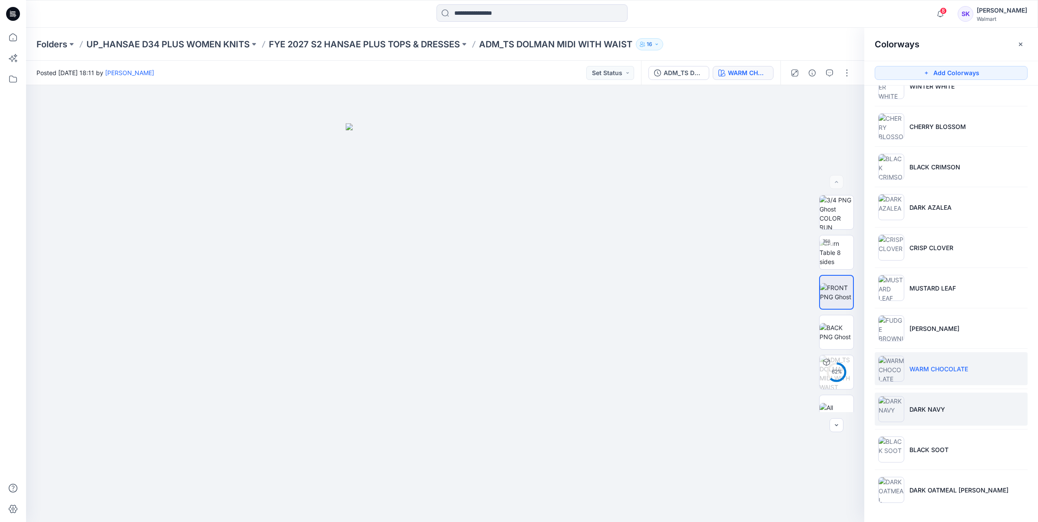
click at [1017, 405] on li "DARK NAVY" at bounding box center [951, 409] width 153 height 33
click at [969, 409] on li "DARK NAVY" at bounding box center [951, 409] width 153 height 33
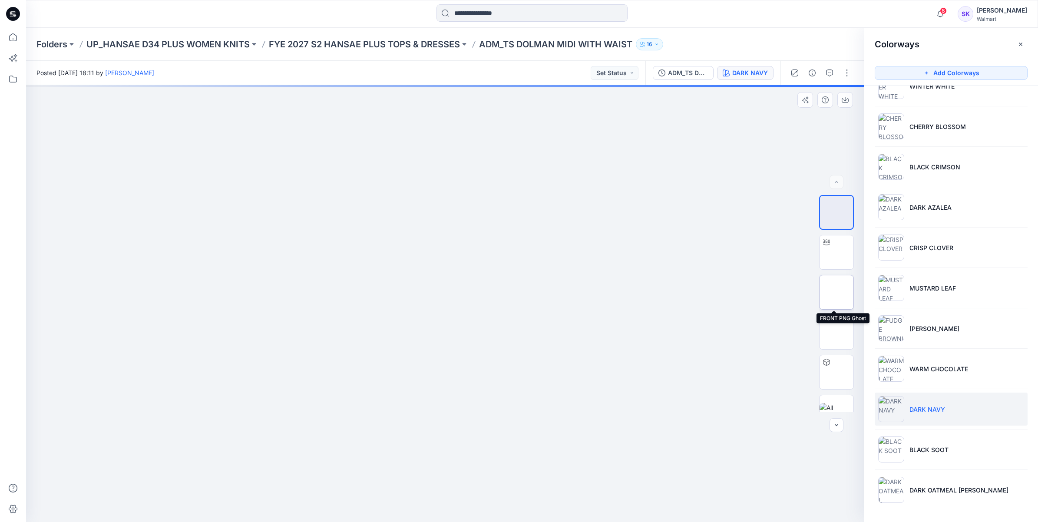
click at [837, 292] on img at bounding box center [837, 292] width 0 height 0
click at [847, 101] on icon "button" at bounding box center [845, 99] width 7 height 7
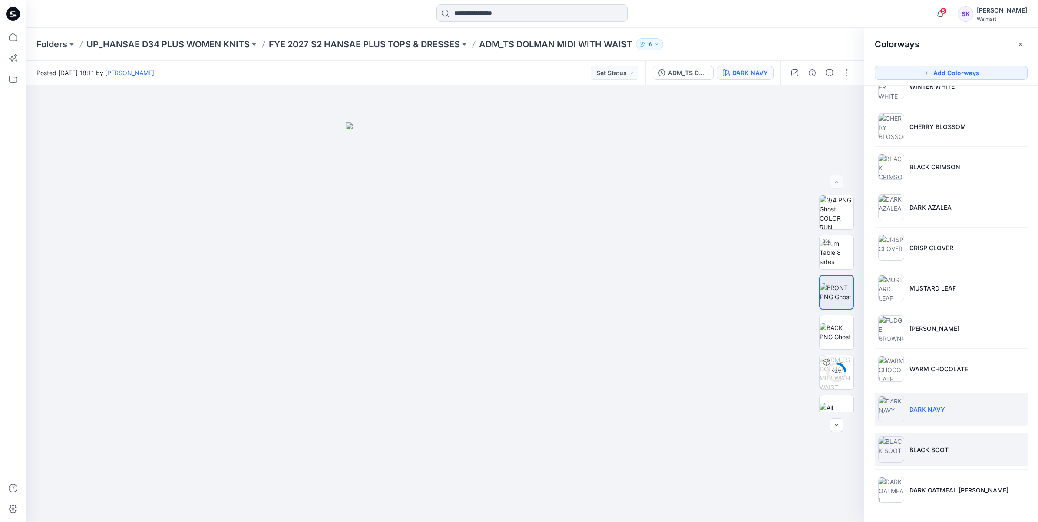
click at [982, 453] on li "BLACK SOOT" at bounding box center [951, 449] width 153 height 33
click at [949, 452] on li "BLACK SOOT" at bounding box center [951, 449] width 153 height 33
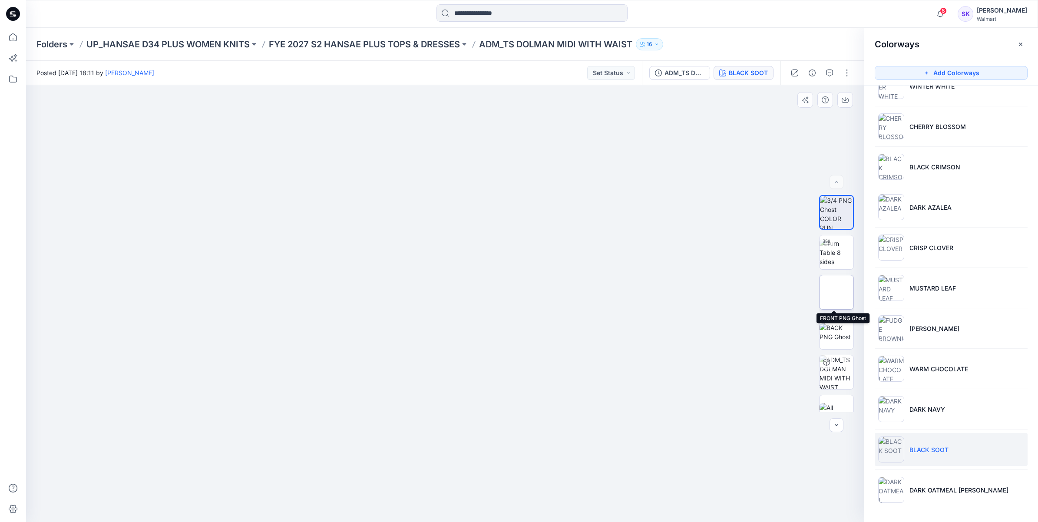
click at [842, 290] on img at bounding box center [837, 292] width 34 height 18
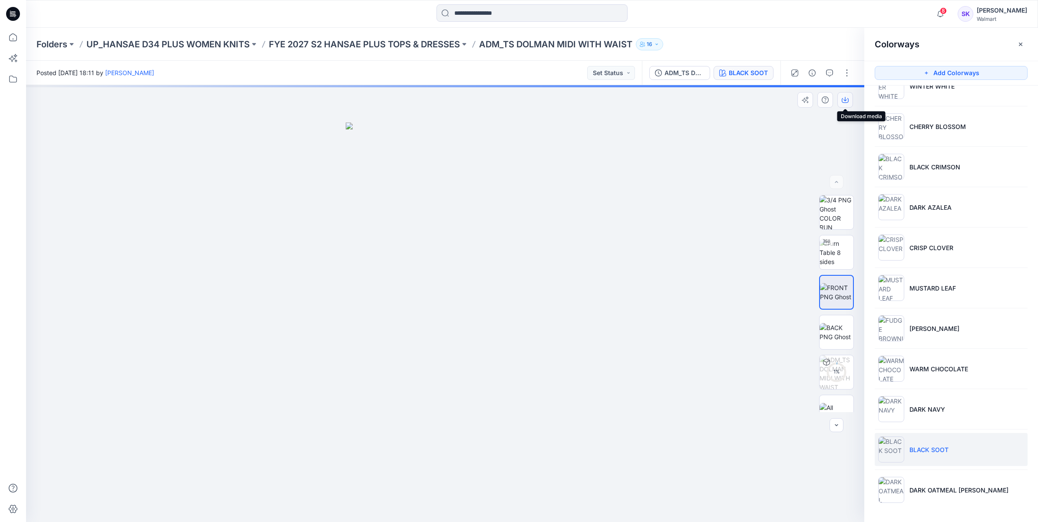
click at [848, 99] on icon "button" at bounding box center [845, 99] width 7 height 7
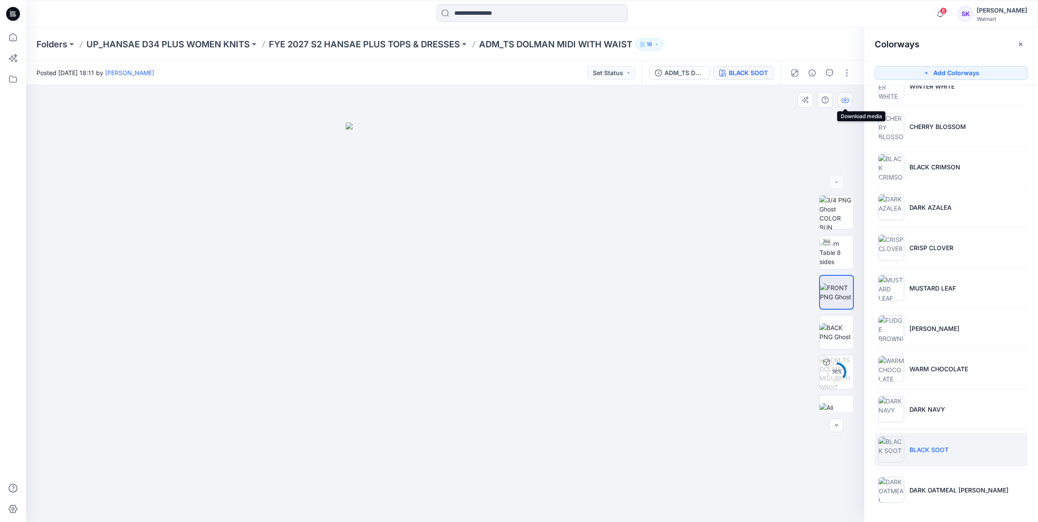
click at [843, 101] on icon "button" at bounding box center [845, 99] width 7 height 7
click at [976, 489] on p "DARK OATMEAL [PERSON_NAME]" at bounding box center [958, 490] width 99 height 9
click at [956, 488] on p "DARK OATMEAL [PERSON_NAME]" at bounding box center [958, 490] width 99 height 9
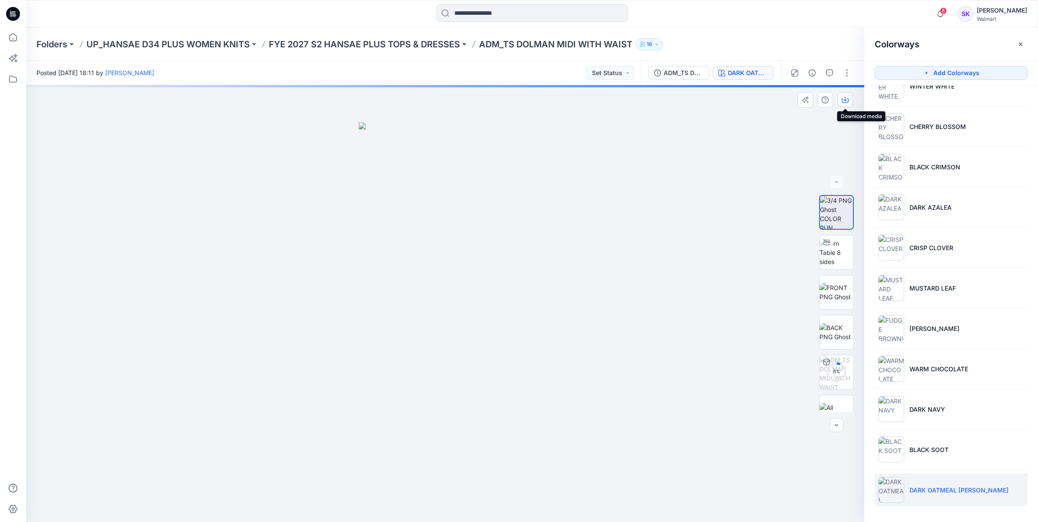
click at [847, 101] on icon "button" at bounding box center [845, 99] width 7 height 7
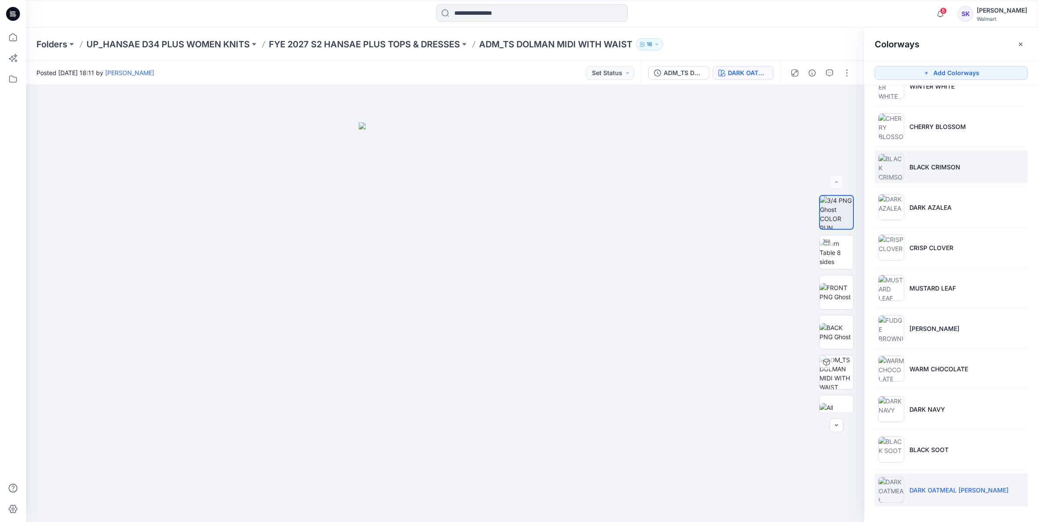
click at [956, 176] on li "BLACK CRIMSON" at bounding box center [951, 166] width 153 height 33
click at [930, 144] on ul "Soft Silver VIVID WHITE WINTER WHITE CHERRY BLOSSOM BLACK CRIMSON DARK [PERSON_…" at bounding box center [951, 247] width 174 height 535
click at [836, 287] on img at bounding box center [837, 292] width 34 height 18
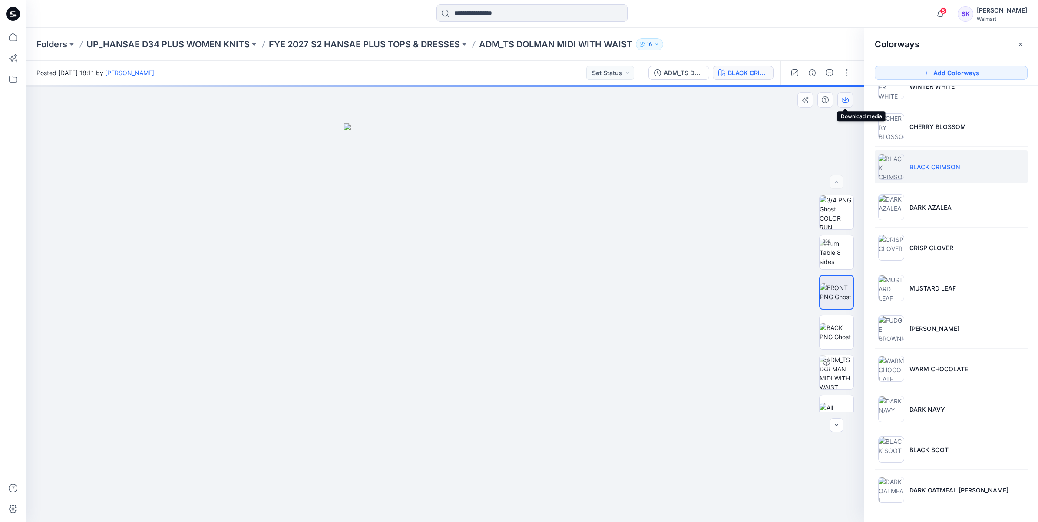
click at [842, 99] on icon "button" at bounding box center [845, 100] width 7 height 5
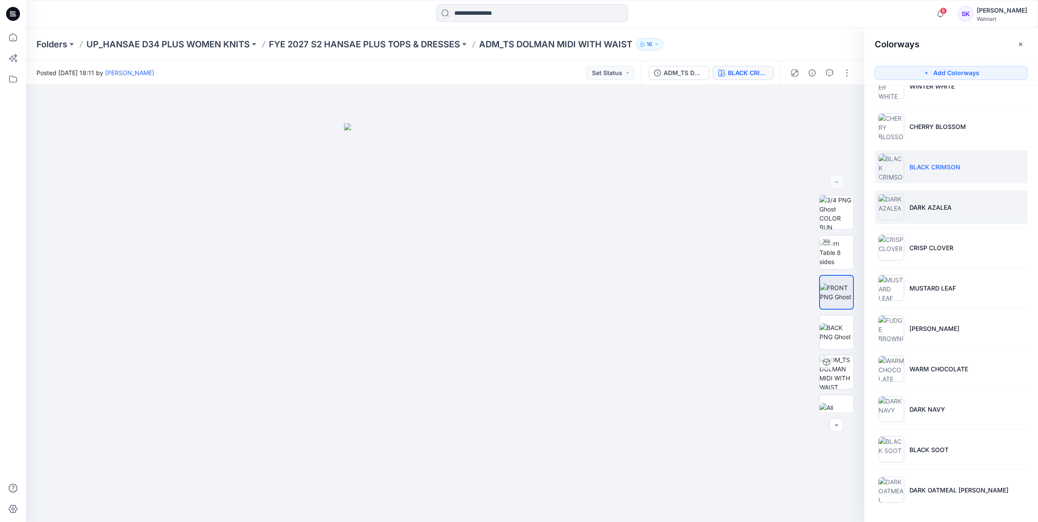
click at [1019, 215] on li "DARK AZALEA" at bounding box center [951, 207] width 153 height 33
click at [966, 203] on li "DARK AZALEA" at bounding box center [951, 207] width 153 height 33
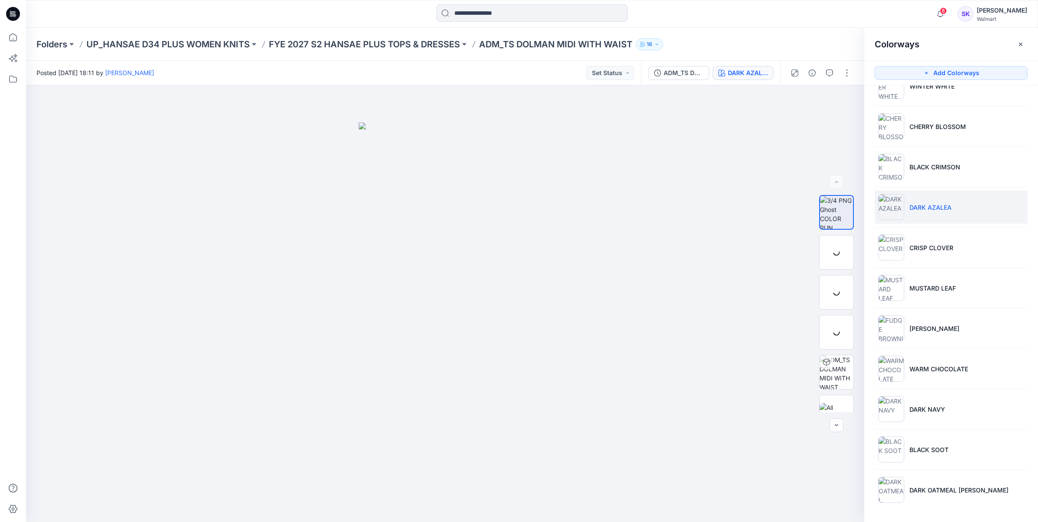
click at [939, 213] on li "DARK AZALEA" at bounding box center [951, 207] width 153 height 33
click at [832, 283] on img at bounding box center [837, 292] width 34 height 18
click at [848, 101] on icon "button" at bounding box center [845, 100] width 7 height 5
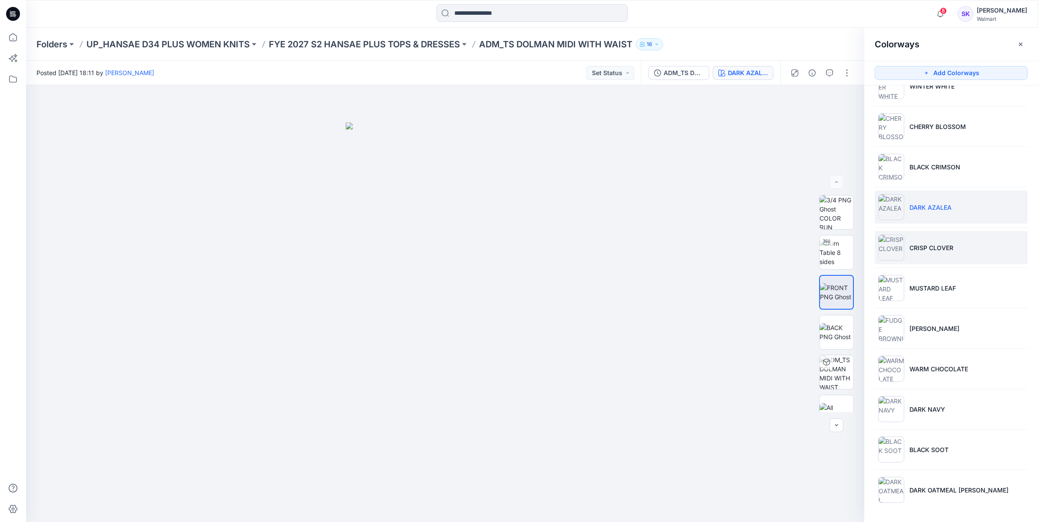
click at [1011, 250] on li "CRISP CLOVER" at bounding box center [951, 247] width 153 height 33
click at [982, 250] on li "CRISP CLOVER" at bounding box center [951, 247] width 153 height 33
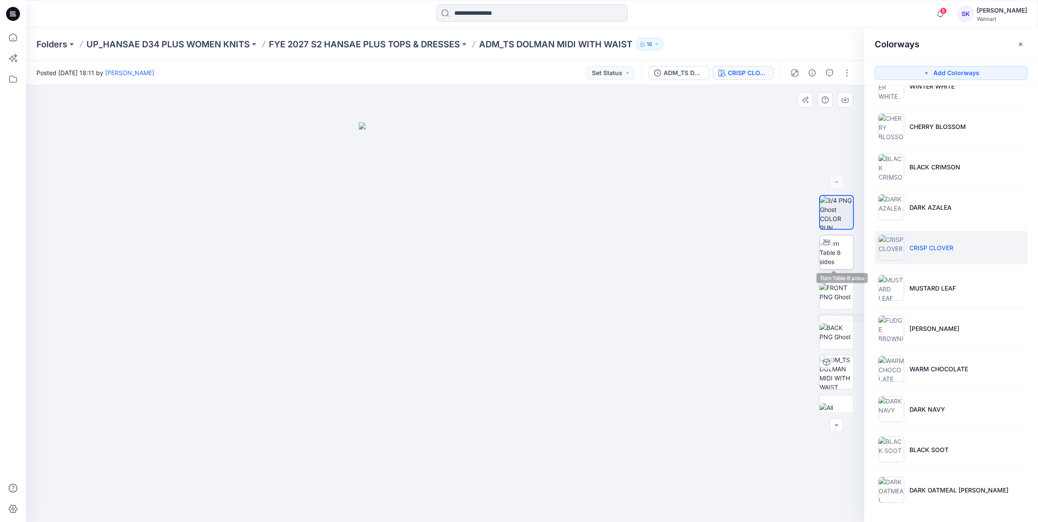
click at [845, 258] on img at bounding box center [837, 252] width 34 height 27
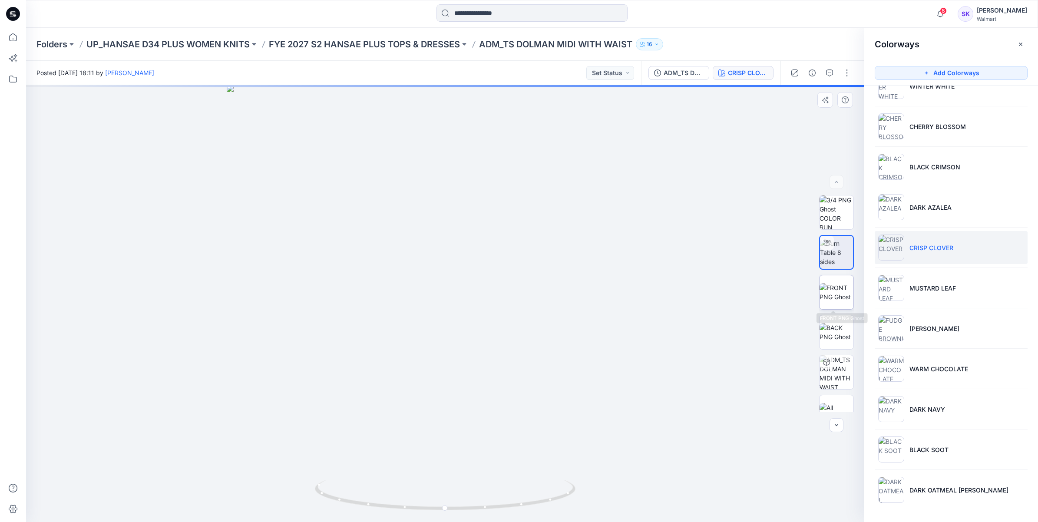
click at [840, 287] on img at bounding box center [837, 292] width 34 height 18
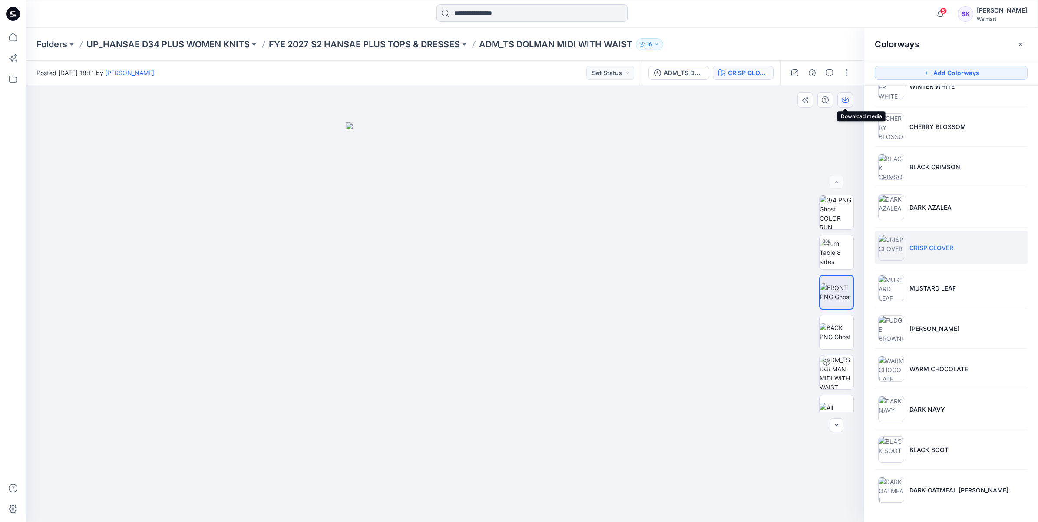
click at [845, 103] on icon "button" at bounding box center [845, 99] width 7 height 7
click at [1014, 291] on li "MUSTARD LEAF" at bounding box center [951, 287] width 153 height 33
click at [986, 285] on li "MUSTARD LEAF" at bounding box center [951, 287] width 153 height 33
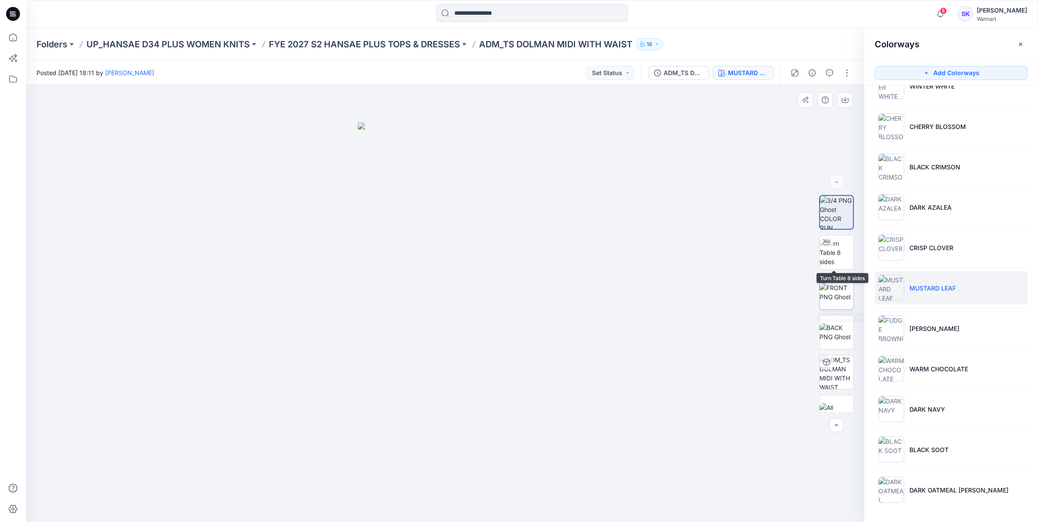
click at [845, 283] on img at bounding box center [837, 292] width 34 height 18
click at [843, 99] on icon "button" at bounding box center [844, 99] width 3 height 4
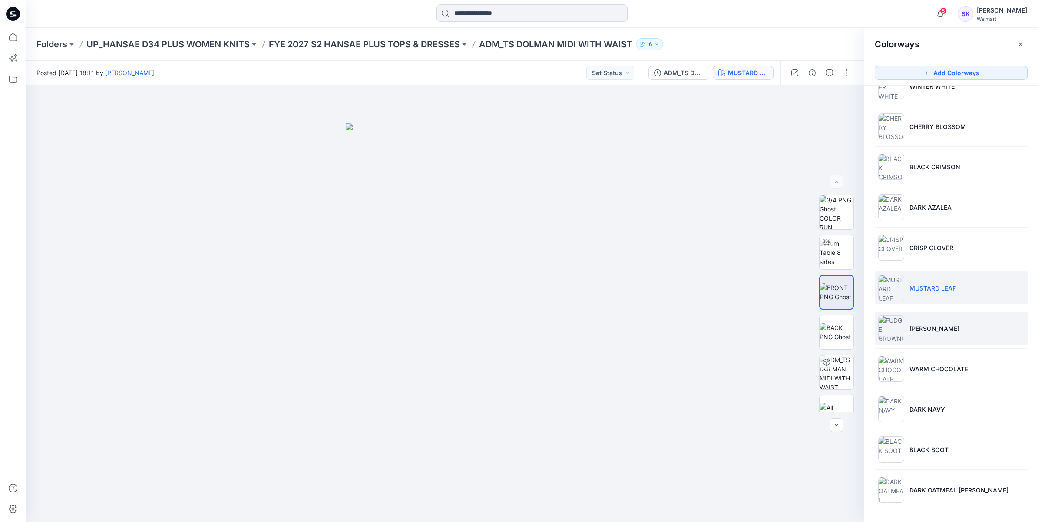
click at [1019, 328] on li "[PERSON_NAME]" at bounding box center [951, 328] width 153 height 33
click at [954, 326] on p "[PERSON_NAME]" at bounding box center [934, 328] width 50 height 9
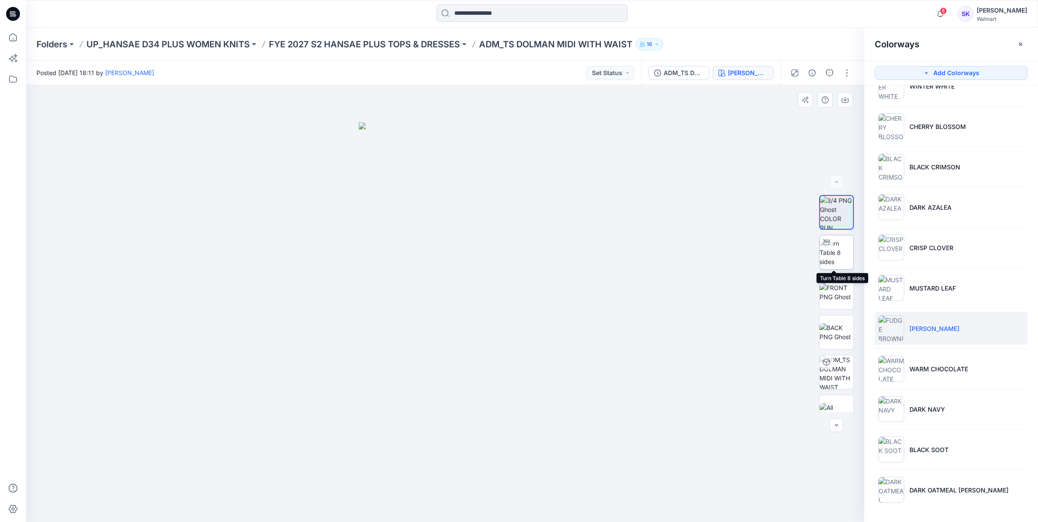
click at [837, 260] on img at bounding box center [837, 252] width 34 height 27
click at [837, 275] on div at bounding box center [836, 292] width 35 height 35
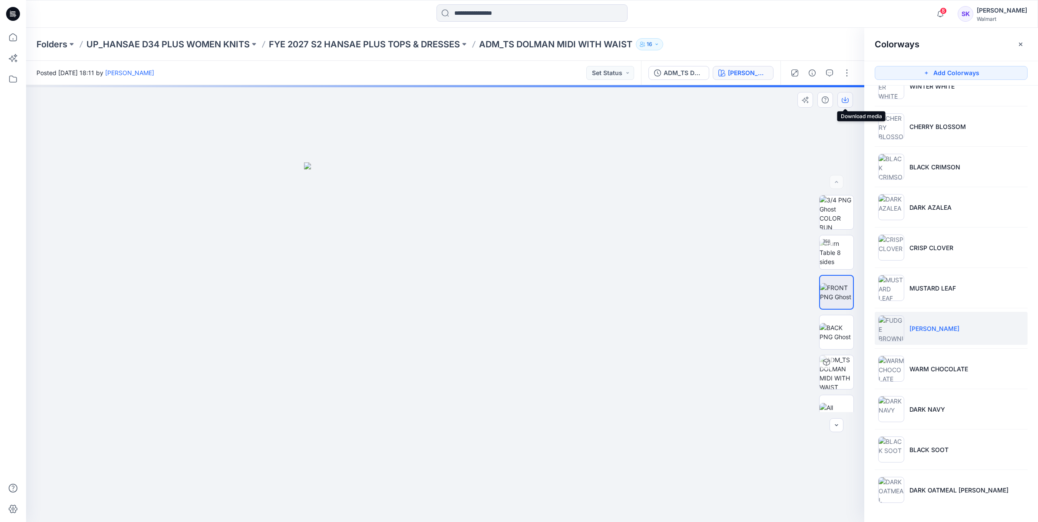
click at [846, 102] on icon "button" at bounding box center [845, 99] width 7 height 7
click at [844, 289] on img at bounding box center [836, 292] width 33 height 18
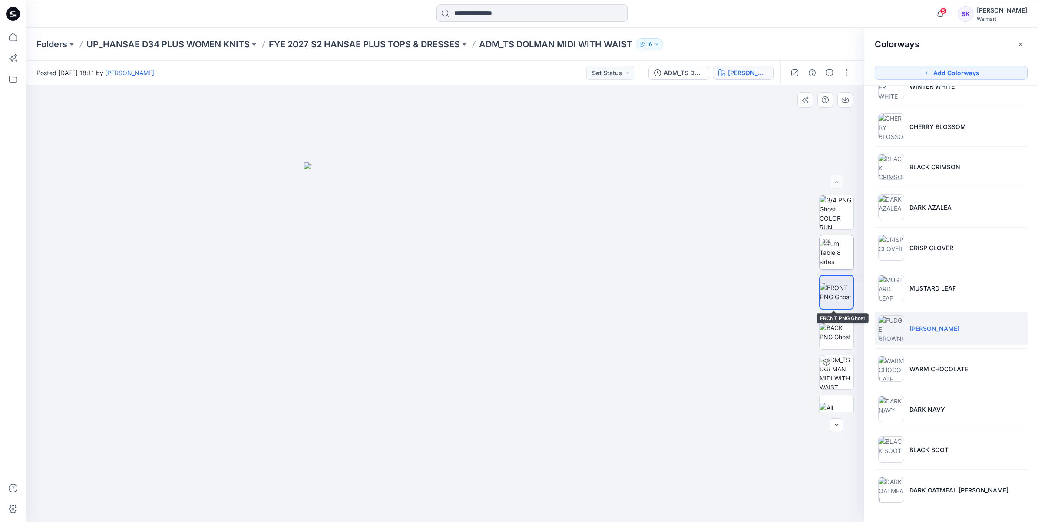
click at [841, 266] on img at bounding box center [837, 252] width 34 height 27
click at [837, 297] on img at bounding box center [837, 292] width 34 height 18
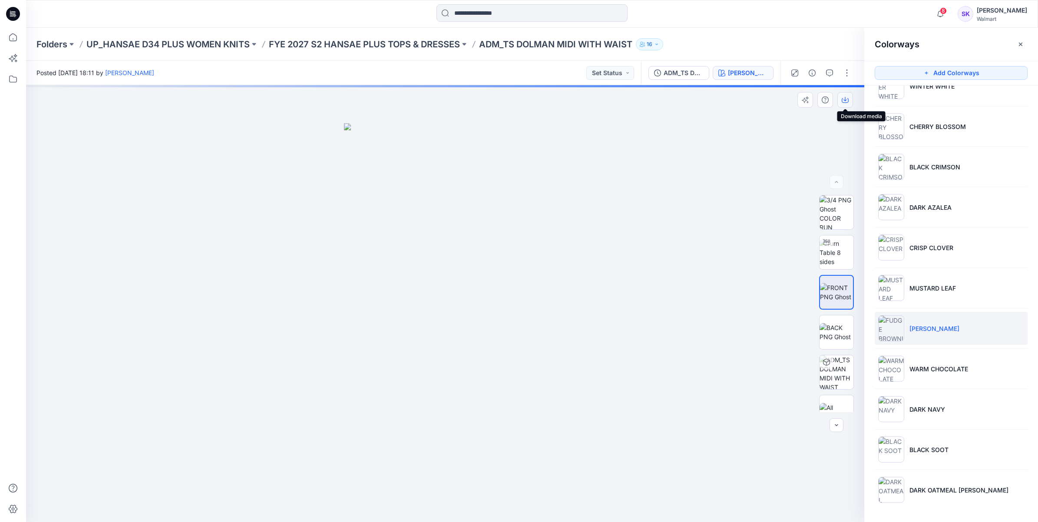
click at [846, 98] on icon "button" at bounding box center [845, 99] width 7 height 7
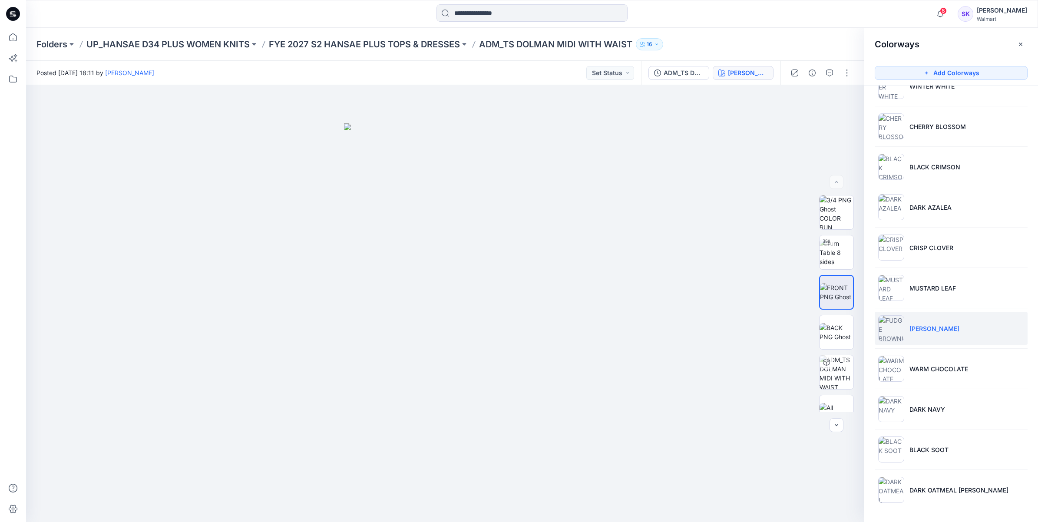
click at [1022, 312] on li "[PERSON_NAME]" at bounding box center [951, 328] width 153 height 33
click at [994, 360] on li "WARM CHOCOLATE" at bounding box center [951, 368] width 153 height 33
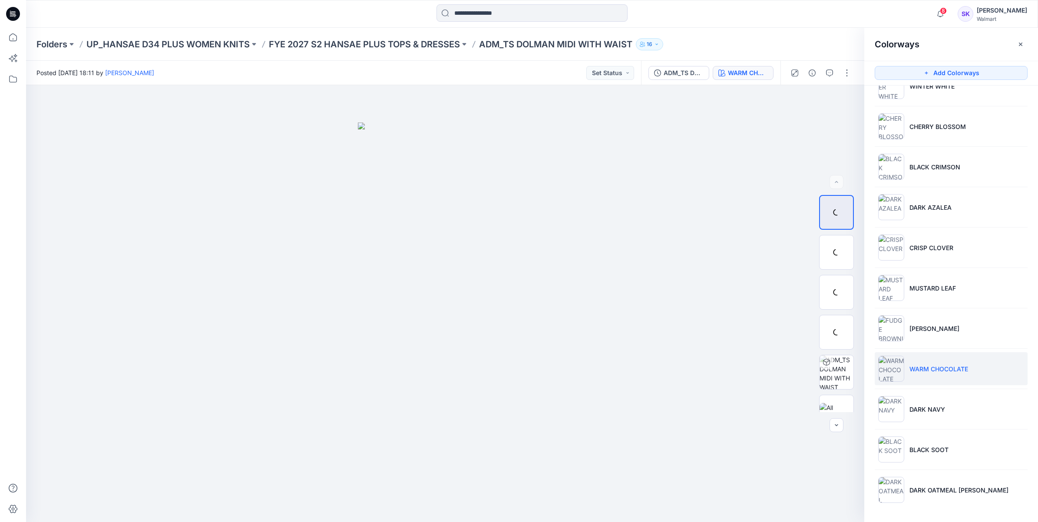
click at [947, 372] on p "WARM CHOCOLATE" at bounding box center [938, 368] width 59 height 9
click at [843, 296] on img at bounding box center [837, 292] width 34 height 18
click at [844, 101] on icon "button" at bounding box center [845, 99] width 7 height 7
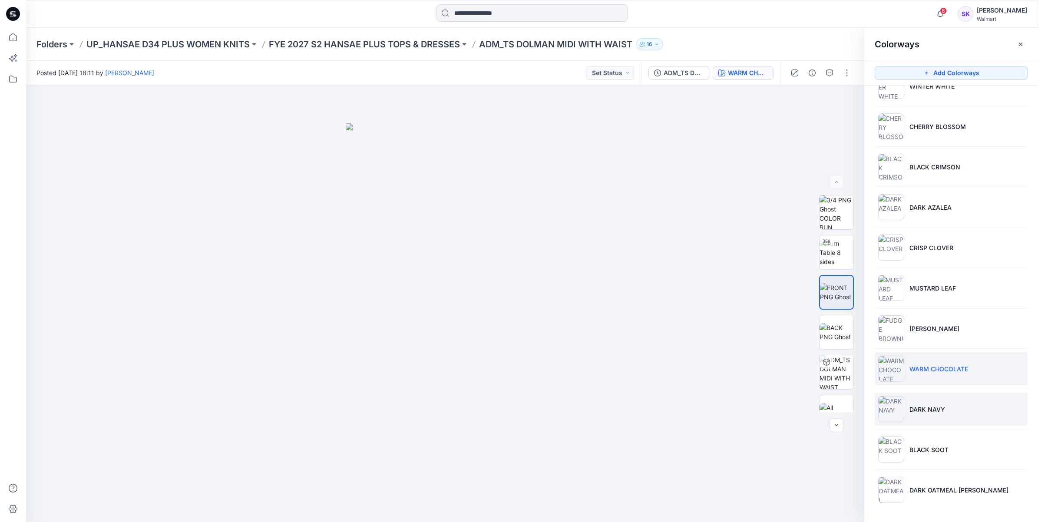
click at [1005, 418] on li "DARK NAVY" at bounding box center [951, 409] width 153 height 33
click at [941, 408] on p "DARK NAVY" at bounding box center [927, 409] width 36 height 9
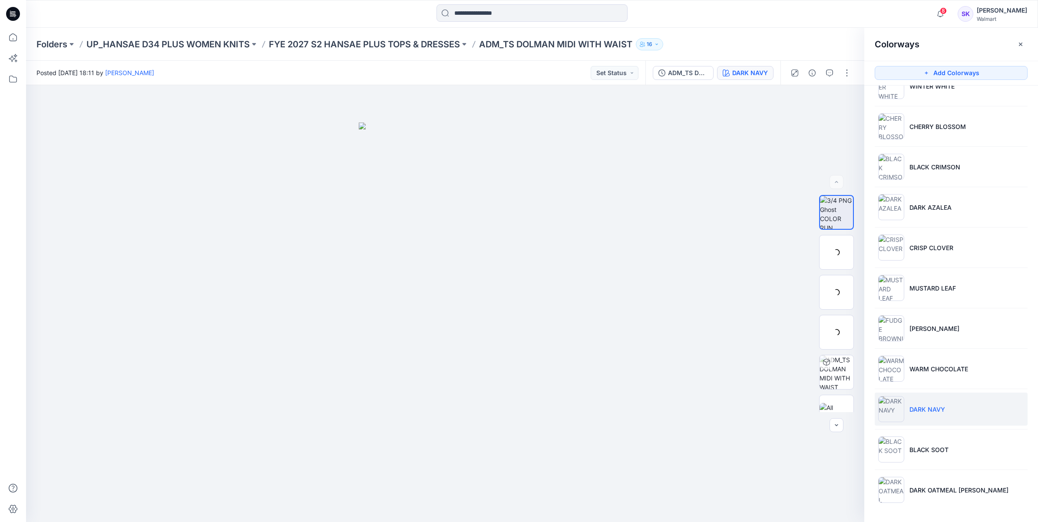
click at [941, 410] on p "DARK NAVY" at bounding box center [927, 409] width 36 height 9
click at [837, 255] on img at bounding box center [837, 252] width 34 height 27
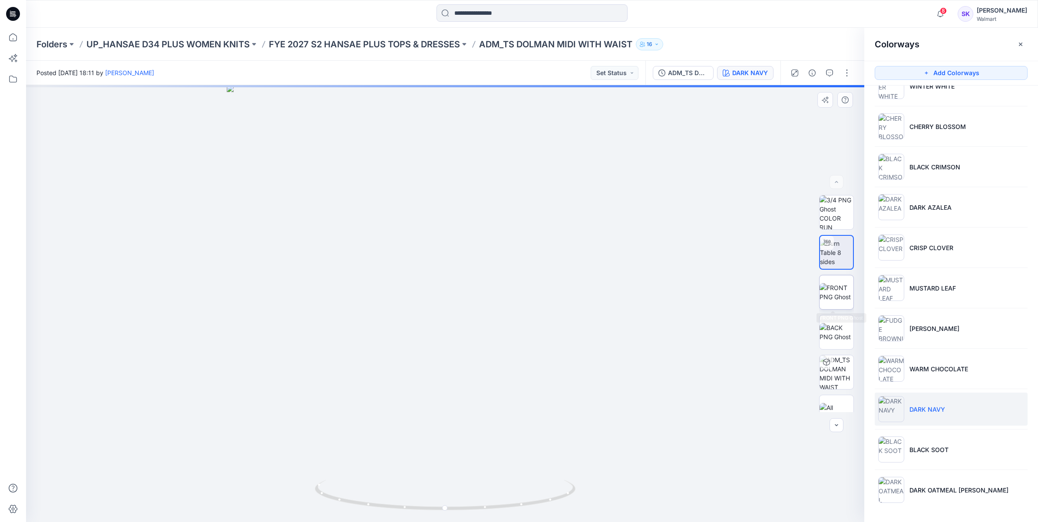
click at [835, 284] on img at bounding box center [837, 292] width 34 height 18
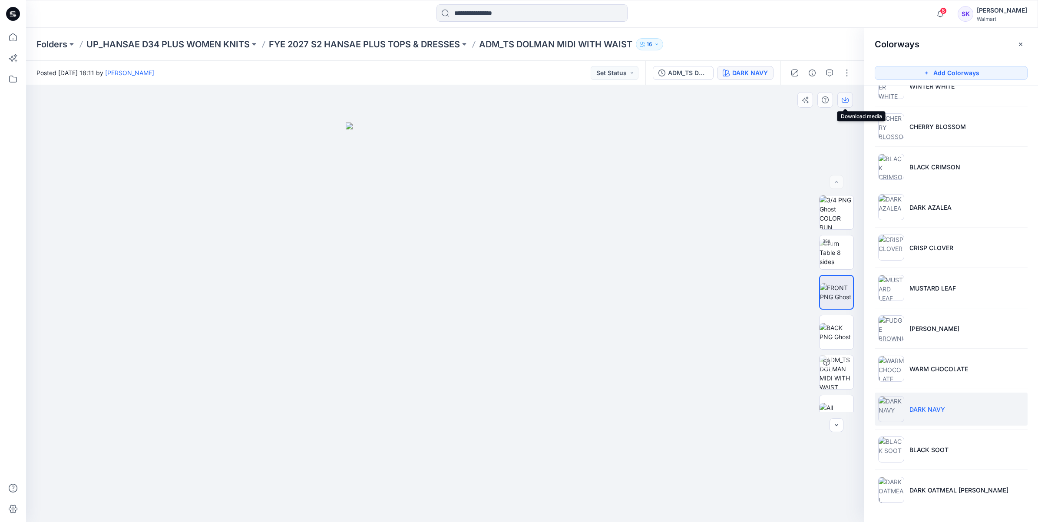
click at [845, 101] on icon "button" at bounding box center [844, 99] width 3 height 4
click at [977, 460] on li "BLACK SOOT" at bounding box center [951, 449] width 153 height 33
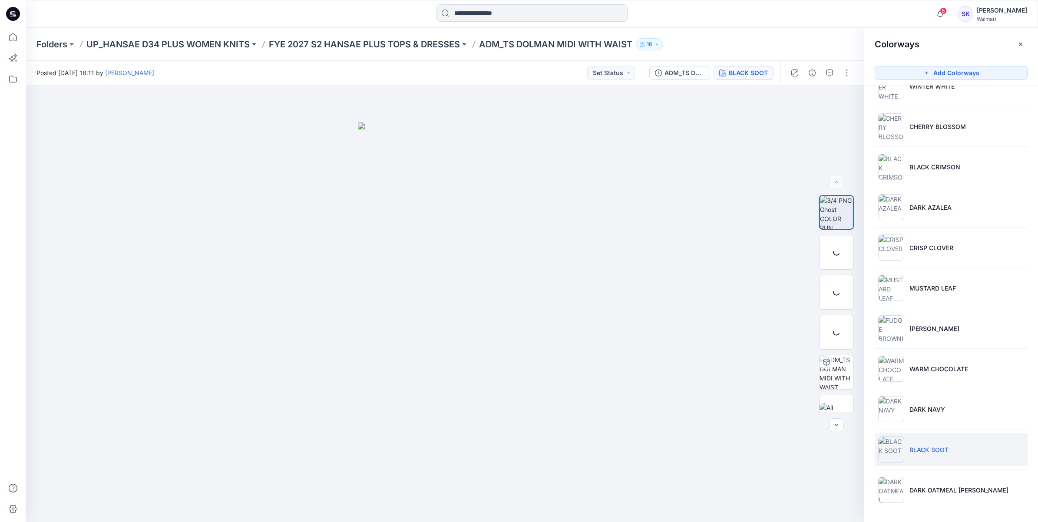
click at [933, 454] on p "BLACK SOOT" at bounding box center [928, 449] width 39 height 9
click at [837, 299] on img at bounding box center [837, 292] width 34 height 18
click at [844, 96] on button "button" at bounding box center [845, 100] width 16 height 16
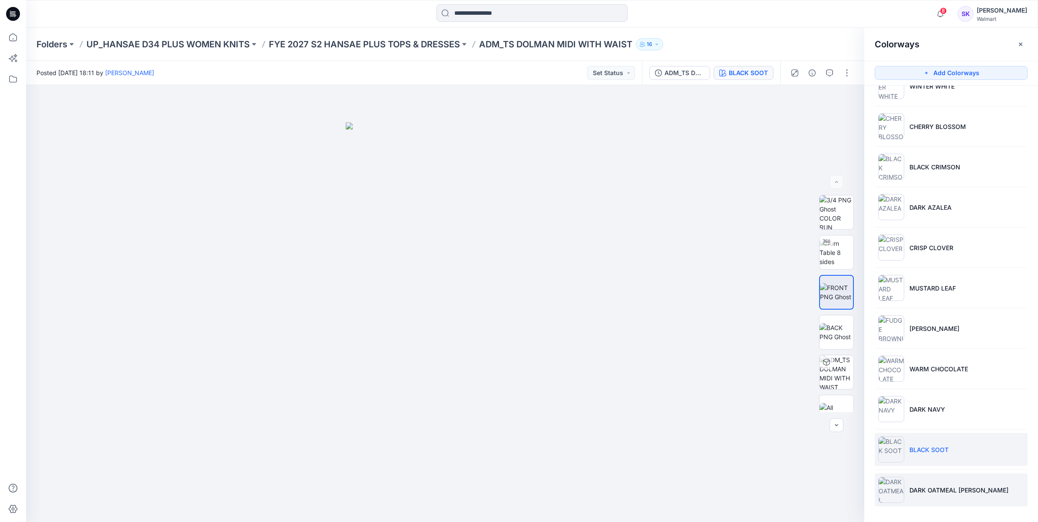
click at [979, 490] on p "DARK OATMEAL [PERSON_NAME]" at bounding box center [958, 490] width 99 height 9
click at [968, 492] on p "DARK OATMEAL [PERSON_NAME]" at bounding box center [958, 490] width 99 height 9
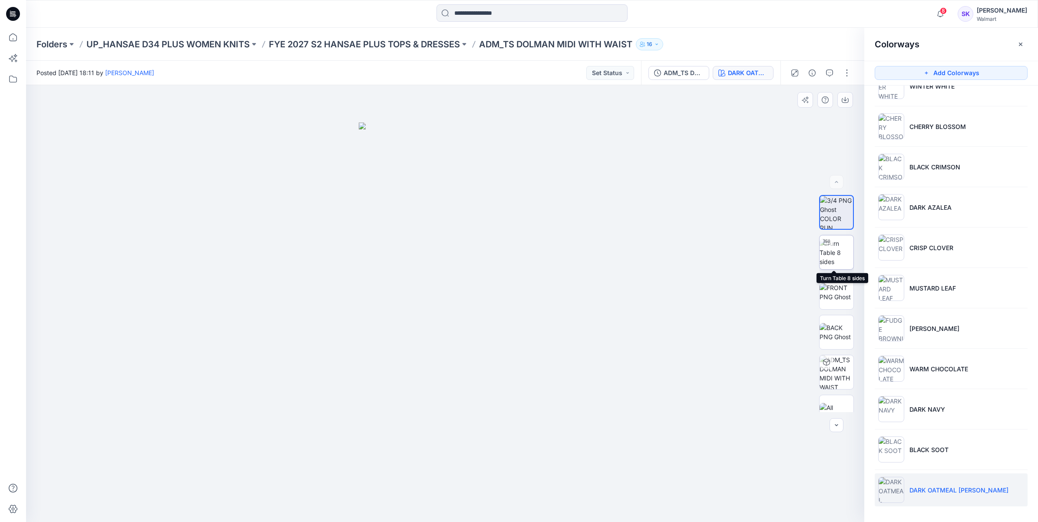
click at [843, 261] on img at bounding box center [837, 252] width 34 height 27
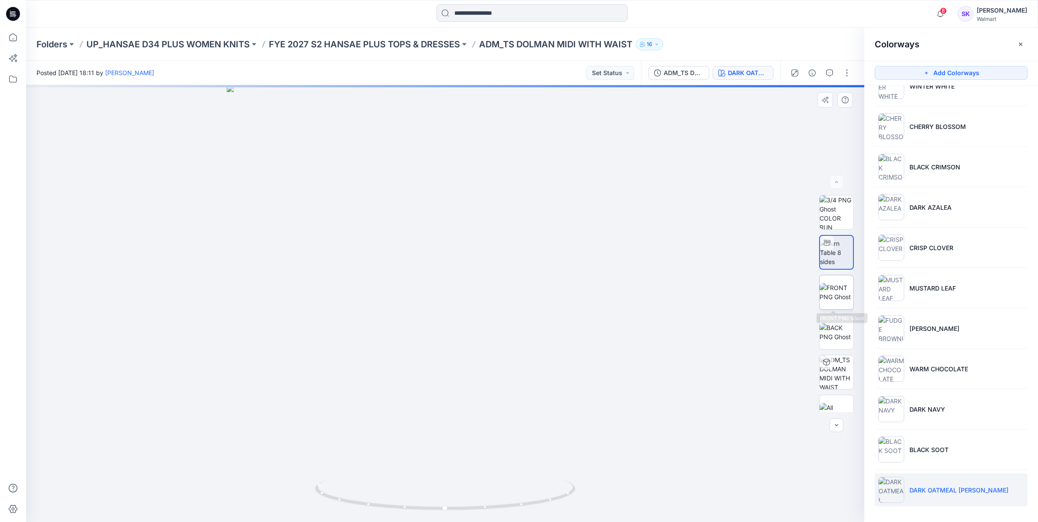
click at [828, 295] on img at bounding box center [837, 292] width 34 height 18
click at [842, 105] on button "button" at bounding box center [845, 100] width 16 height 16
